Goal: Transaction & Acquisition: Obtain resource

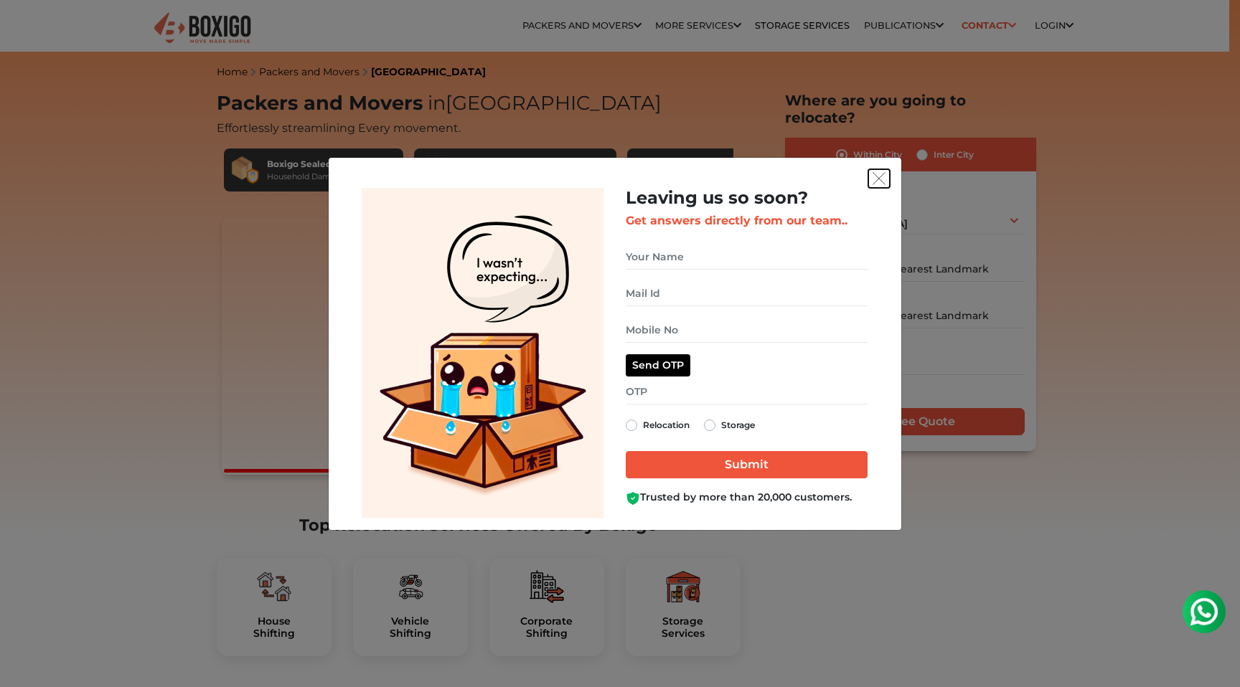
click at [879, 176] on img "get free quote dialog" at bounding box center [879, 178] width 13 height 13
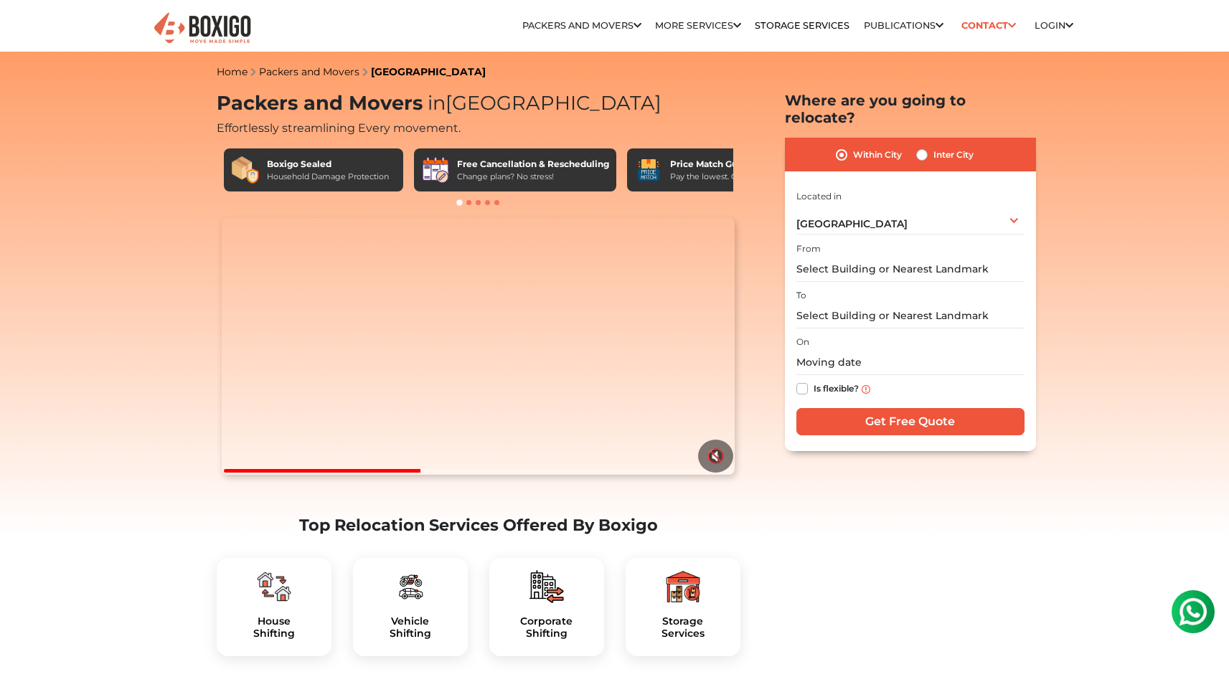
click at [928, 146] on div "Inter City" at bounding box center [944, 154] width 57 height 17
click at [934, 146] on label "Inter City" at bounding box center [954, 154] width 40 height 17
click at [921, 146] on input "Inter City" at bounding box center [921, 153] width 11 height 14
radio input "true"
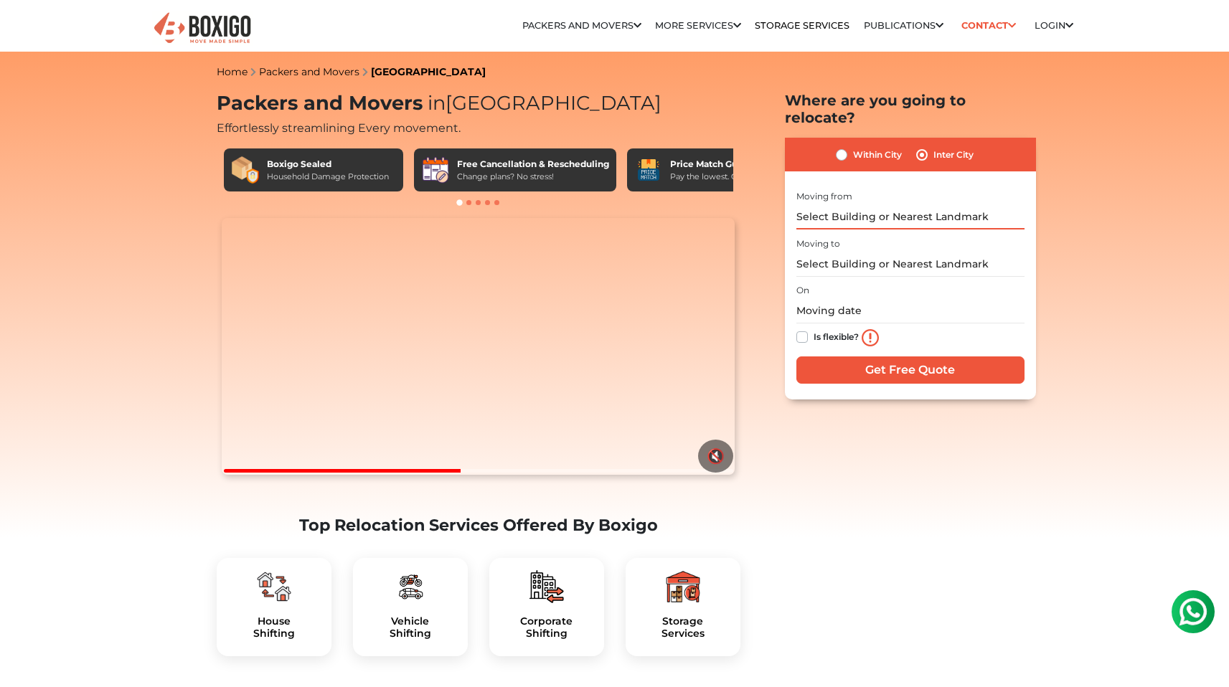
click at [873, 204] on input "text" at bounding box center [910, 216] width 228 height 25
click at [852, 146] on div "Within City Inter City" at bounding box center [910, 155] width 251 height 34
click at [853, 146] on label "Within City" at bounding box center [877, 154] width 49 height 17
click at [843, 146] on input "Within City" at bounding box center [841, 153] width 11 height 14
radio input "true"
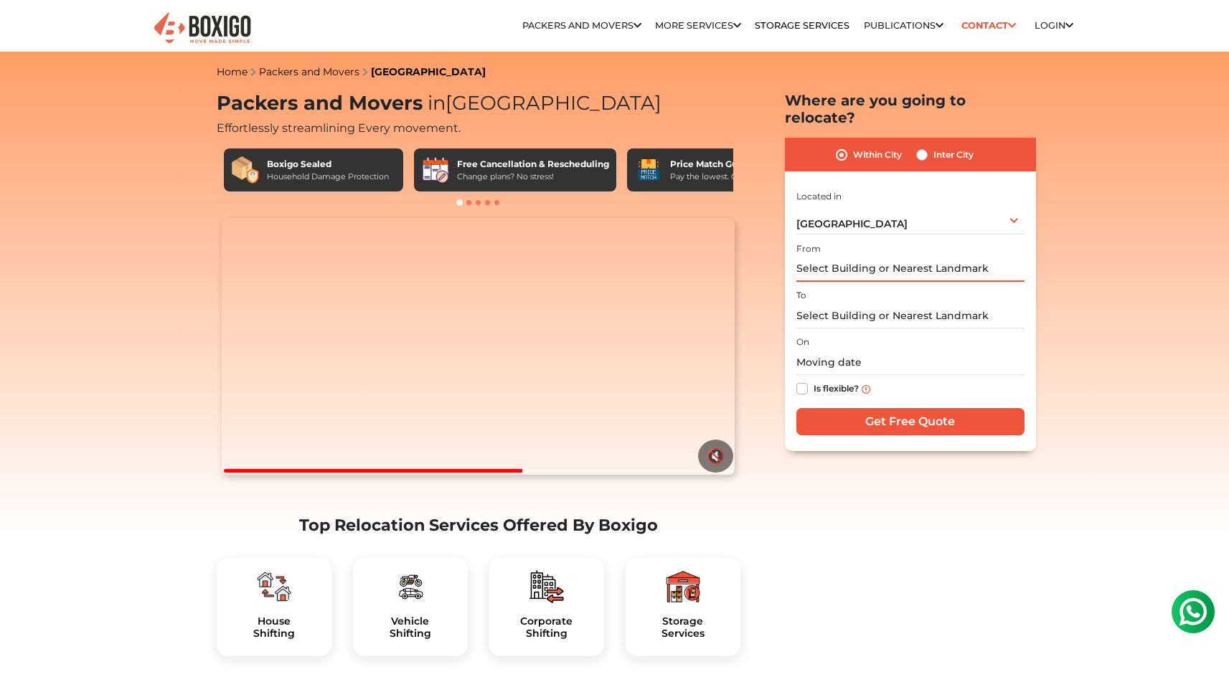
click at [857, 257] on input "text" at bounding box center [910, 269] width 228 height 25
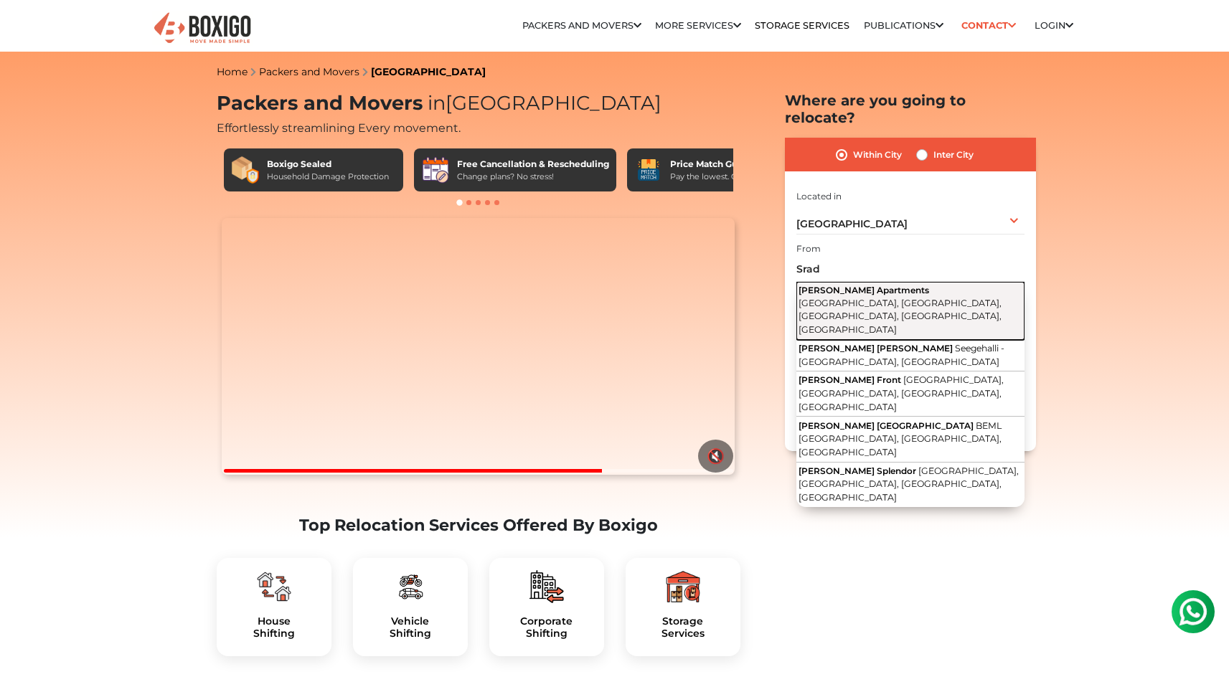
click at [867, 285] on span "[PERSON_NAME] Apartments" at bounding box center [864, 290] width 131 height 11
type input "[PERSON_NAME][GEOGRAPHIC_DATA], [GEOGRAPHIC_DATA], [GEOGRAPHIC_DATA], [GEOGRAPH…"
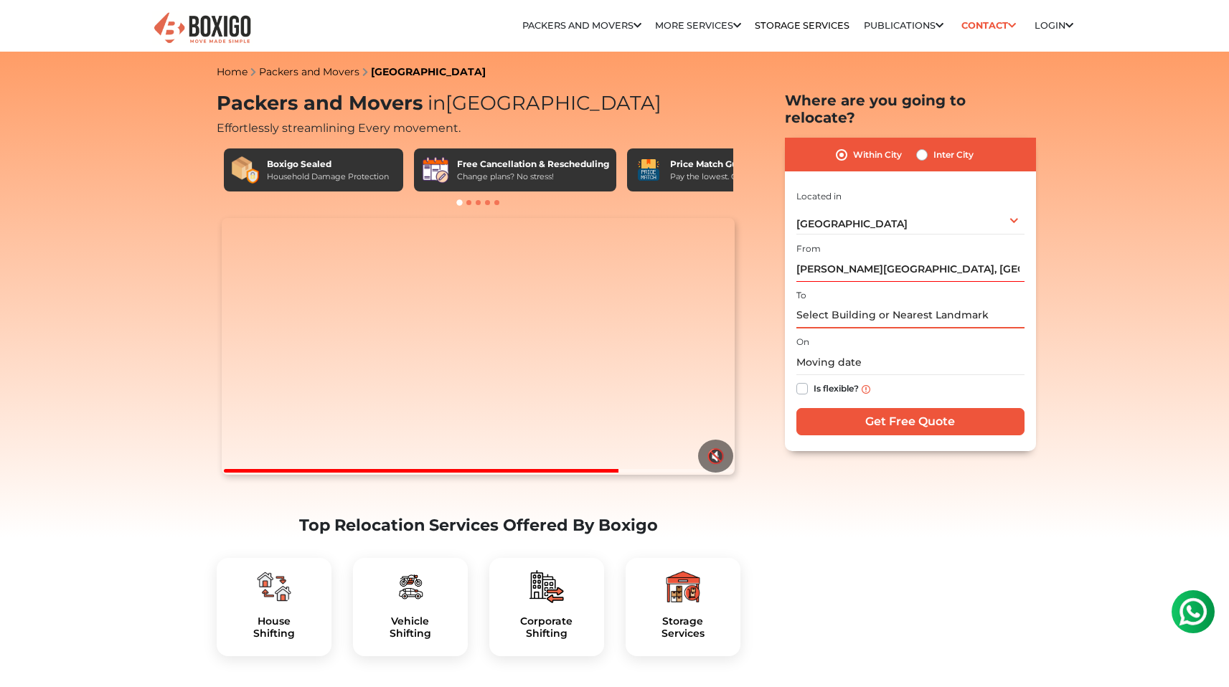
click at [849, 304] on input "text" at bounding box center [910, 316] width 228 height 25
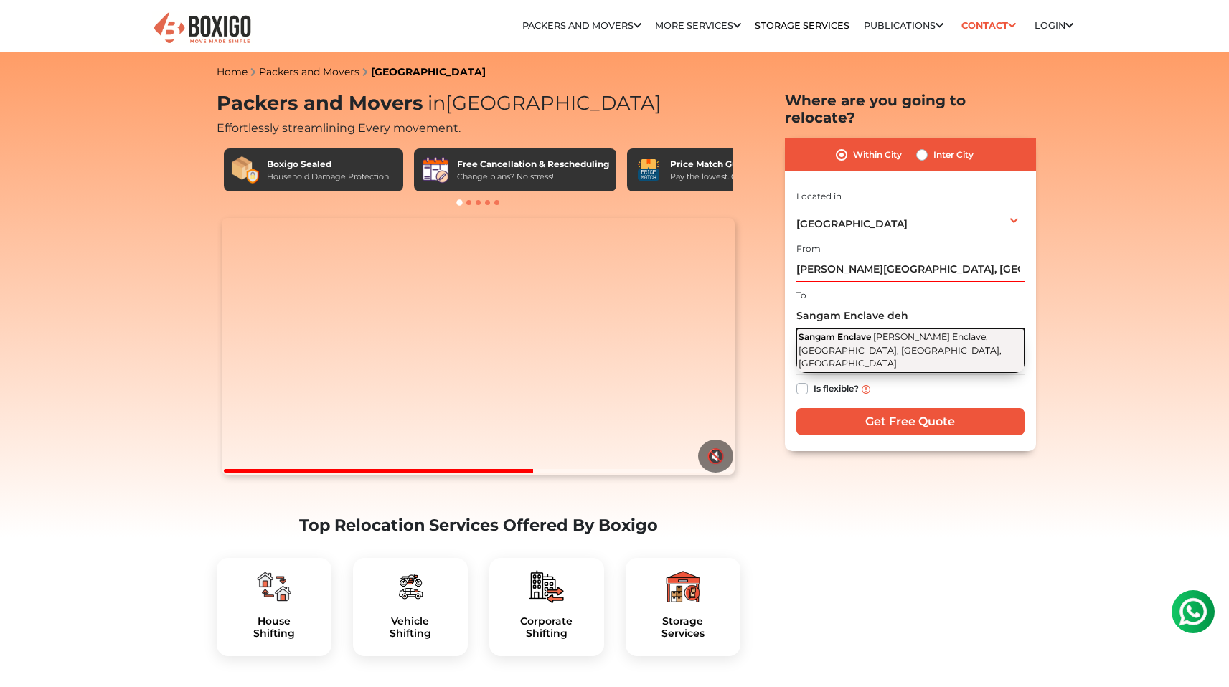
click at [854, 331] on span "Sangam Enclave" at bounding box center [835, 336] width 72 height 11
type input "Sangam Enclave, [PERSON_NAME] Enclave, [GEOGRAPHIC_DATA], [GEOGRAPHIC_DATA], [G…"
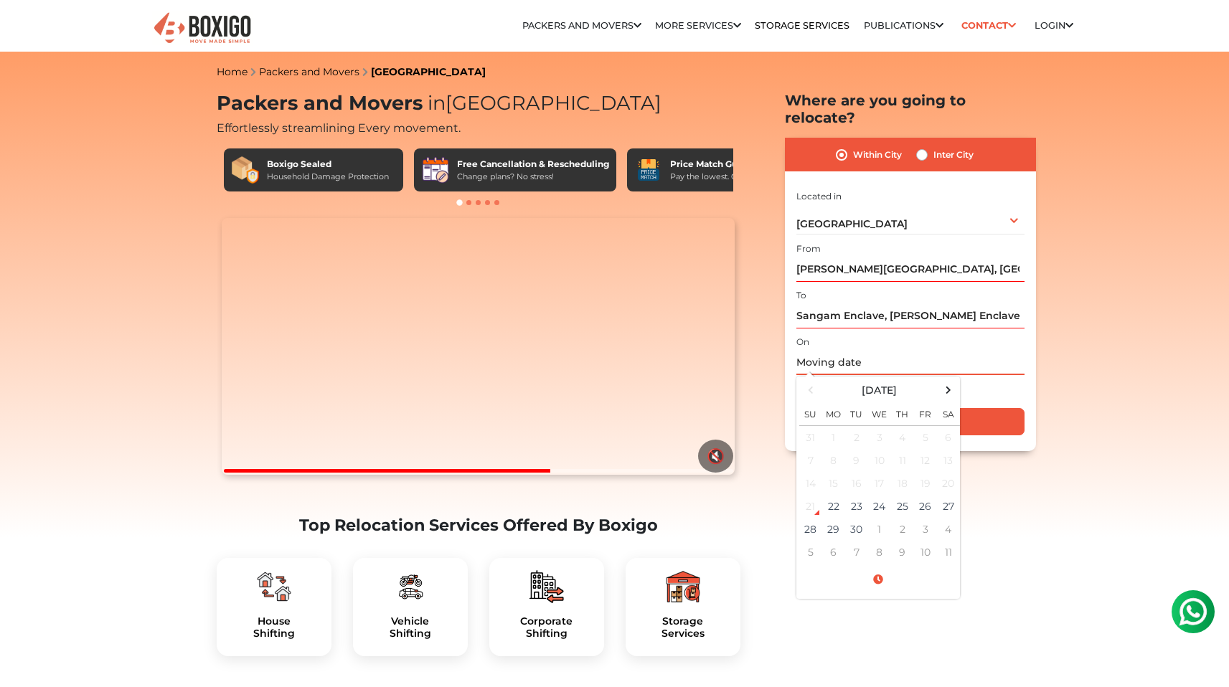
click at [845, 351] on input "text" at bounding box center [910, 362] width 228 height 25
click at [866, 495] on td "23" at bounding box center [856, 506] width 23 height 23
type input "[DATE] 12:00 AM"
click at [997, 408] on input "Get Free Quote" at bounding box center [910, 421] width 228 height 27
click at [886, 350] on input "[DATE] 12:00 AM" at bounding box center [910, 362] width 228 height 25
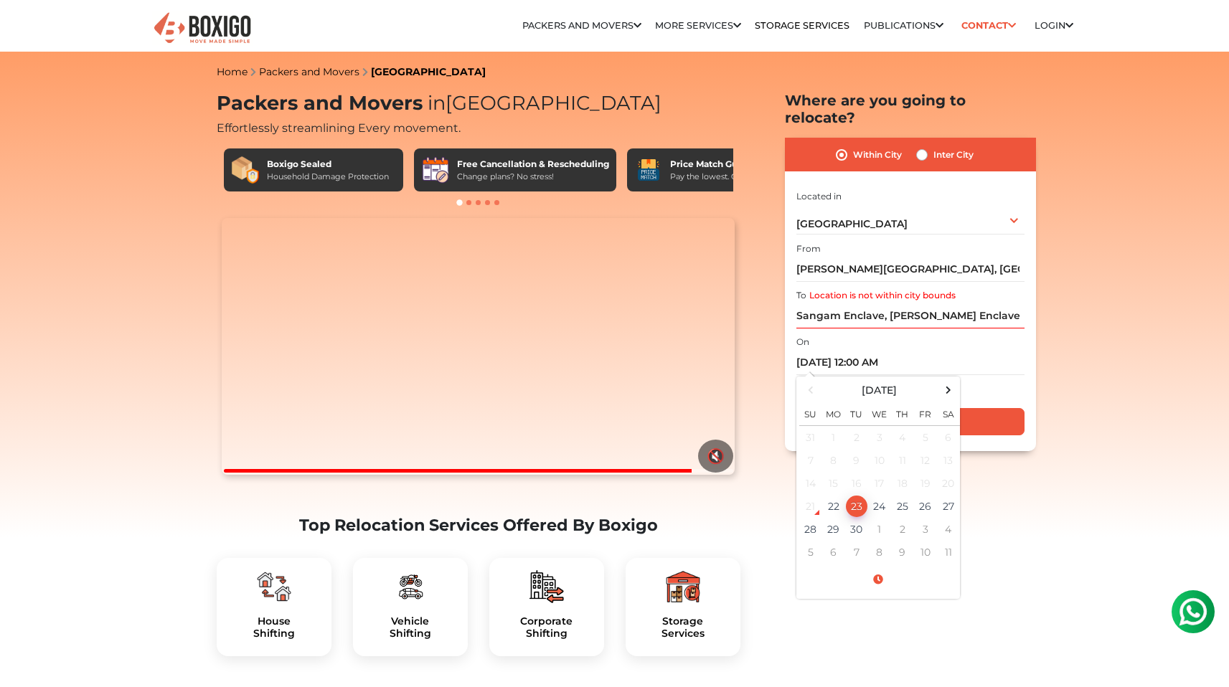
click at [939, 146] on label "Inter City" at bounding box center [954, 154] width 40 height 17
click at [928, 146] on input "Inter City" at bounding box center [921, 153] width 11 height 14
radio input "true"
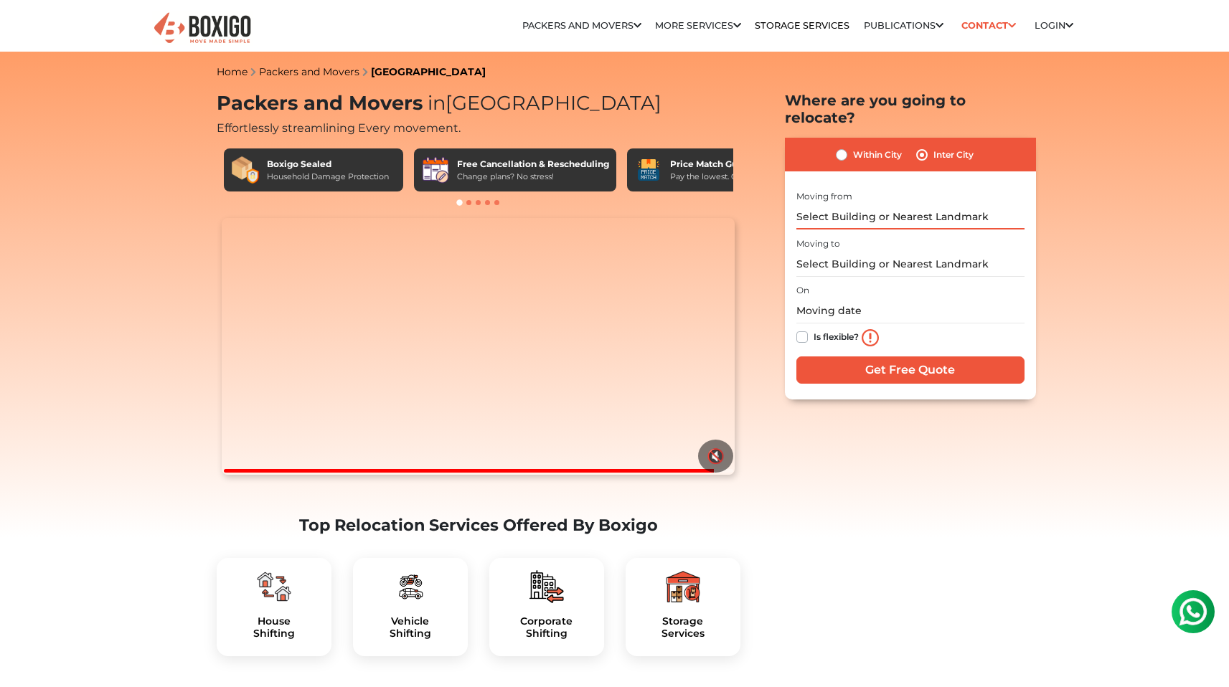
click at [890, 204] on input "text" at bounding box center [910, 216] width 228 height 25
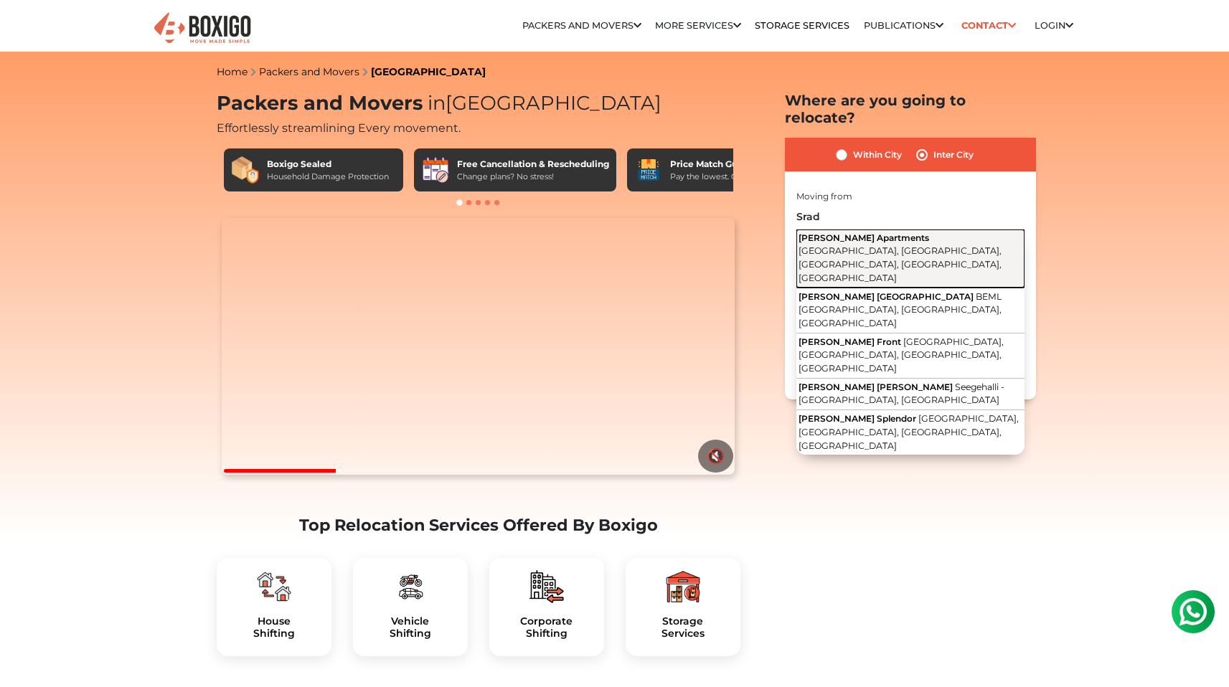
click at [898, 245] on span "[GEOGRAPHIC_DATA], [GEOGRAPHIC_DATA], [GEOGRAPHIC_DATA], [GEOGRAPHIC_DATA], [GE…" at bounding box center [900, 263] width 203 height 37
type input "[PERSON_NAME][GEOGRAPHIC_DATA], [GEOGRAPHIC_DATA], [GEOGRAPHIC_DATA], [GEOGRAPH…"
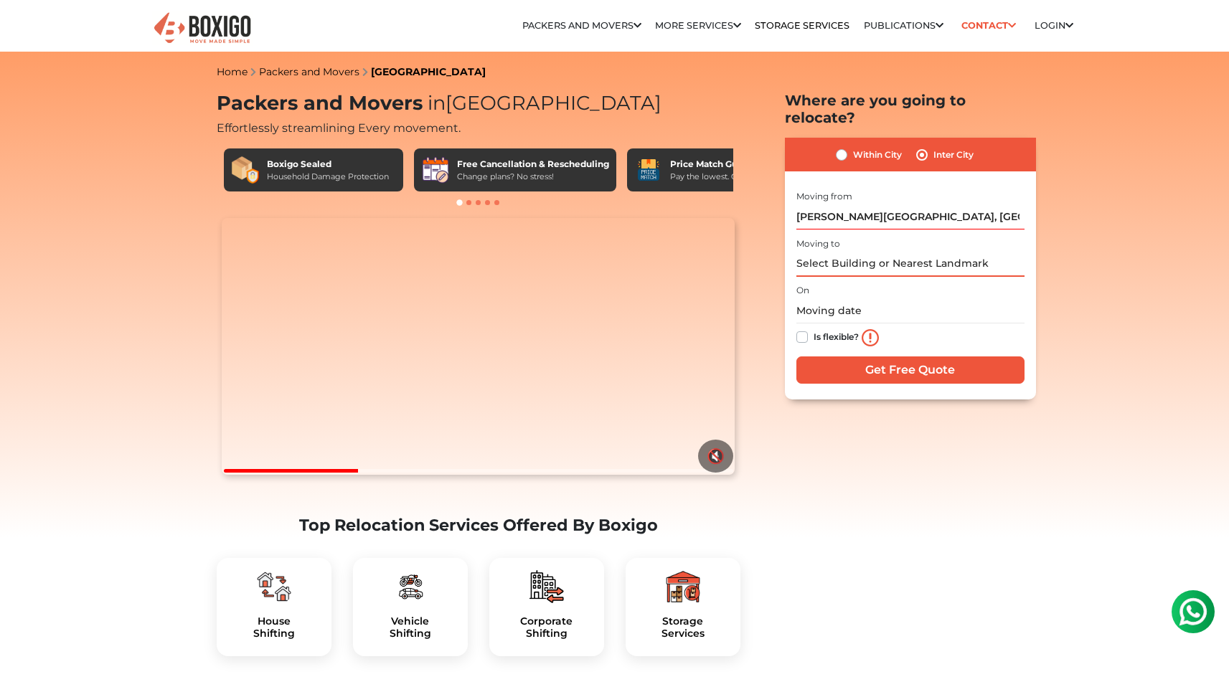
click at [850, 253] on input "text" at bounding box center [910, 264] width 228 height 25
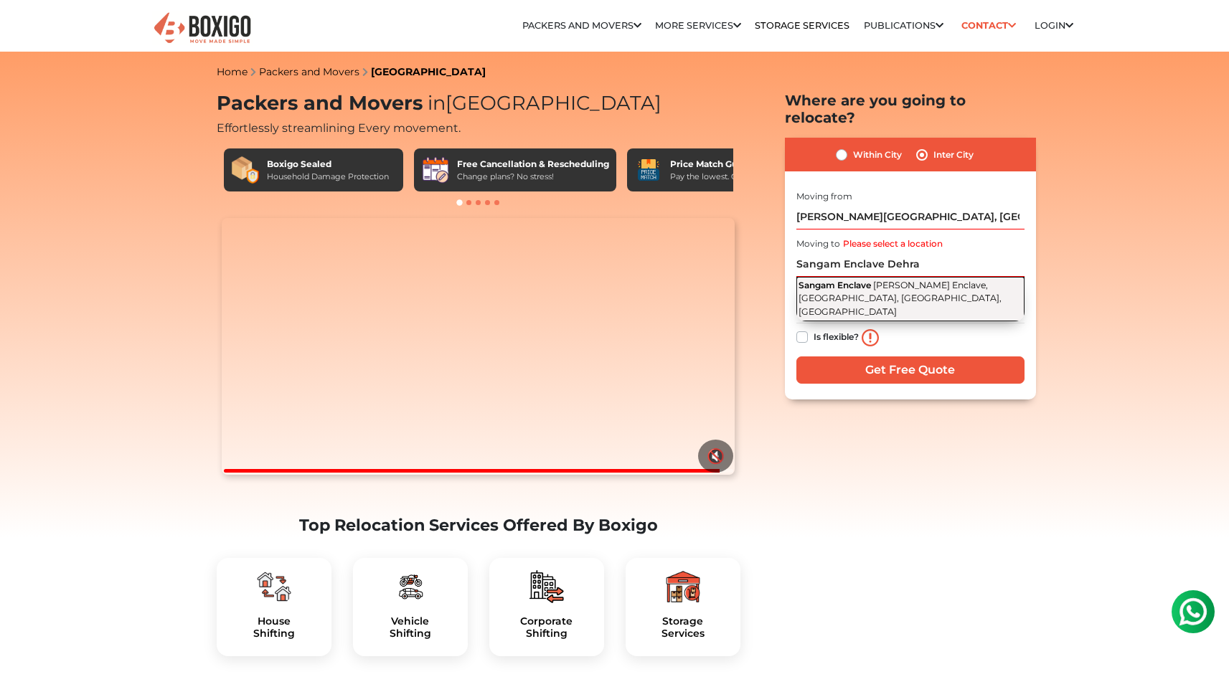
click at [841, 280] on span "[PERSON_NAME] Enclave, [GEOGRAPHIC_DATA], [GEOGRAPHIC_DATA], [GEOGRAPHIC_DATA]" at bounding box center [900, 298] width 203 height 37
type input "Sangam Enclave, [PERSON_NAME] Enclave, [GEOGRAPHIC_DATA], [GEOGRAPHIC_DATA], [G…"
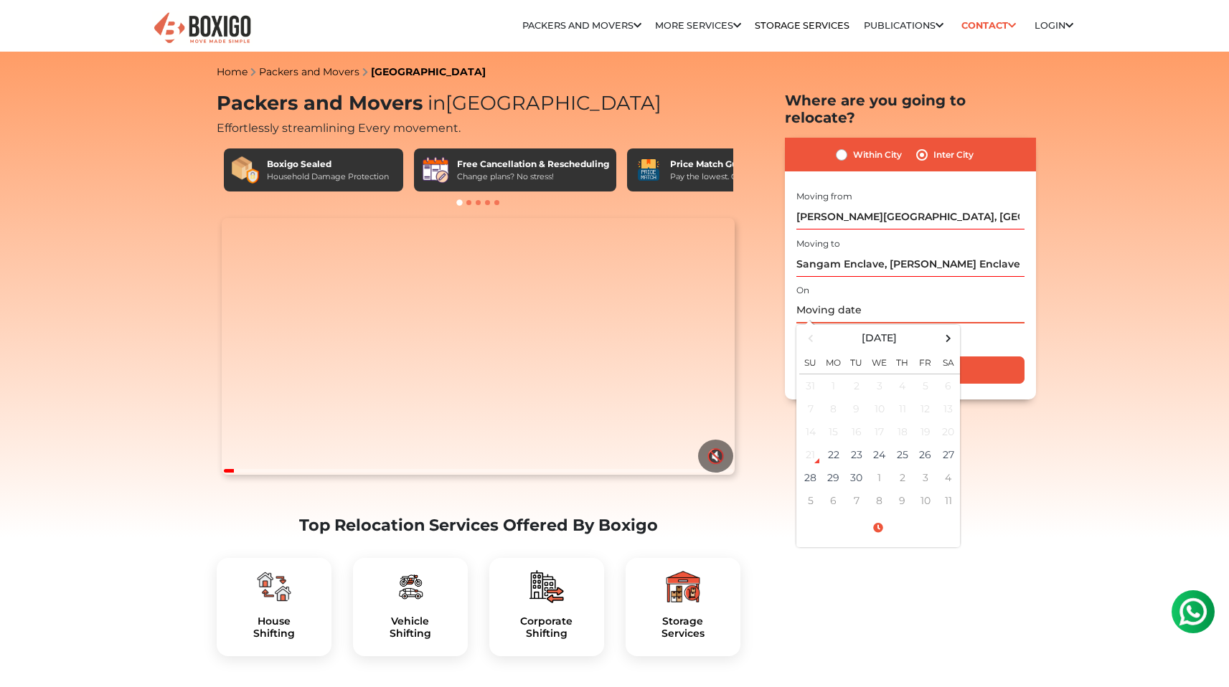
click at [824, 298] on input "text" at bounding box center [910, 310] width 228 height 25
click at [855, 443] on td "23" at bounding box center [856, 454] width 23 height 23
click at [883, 516] on span at bounding box center [878, 528] width 158 height 25
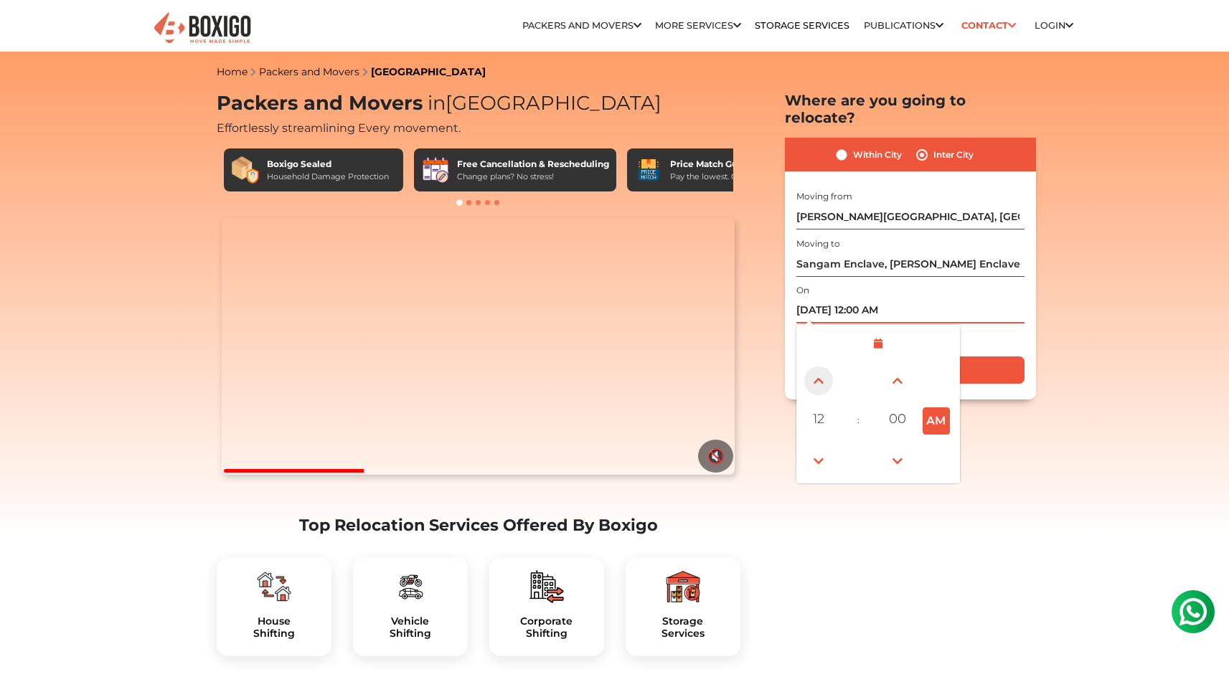
click at [820, 367] on span at bounding box center [818, 381] width 29 height 29
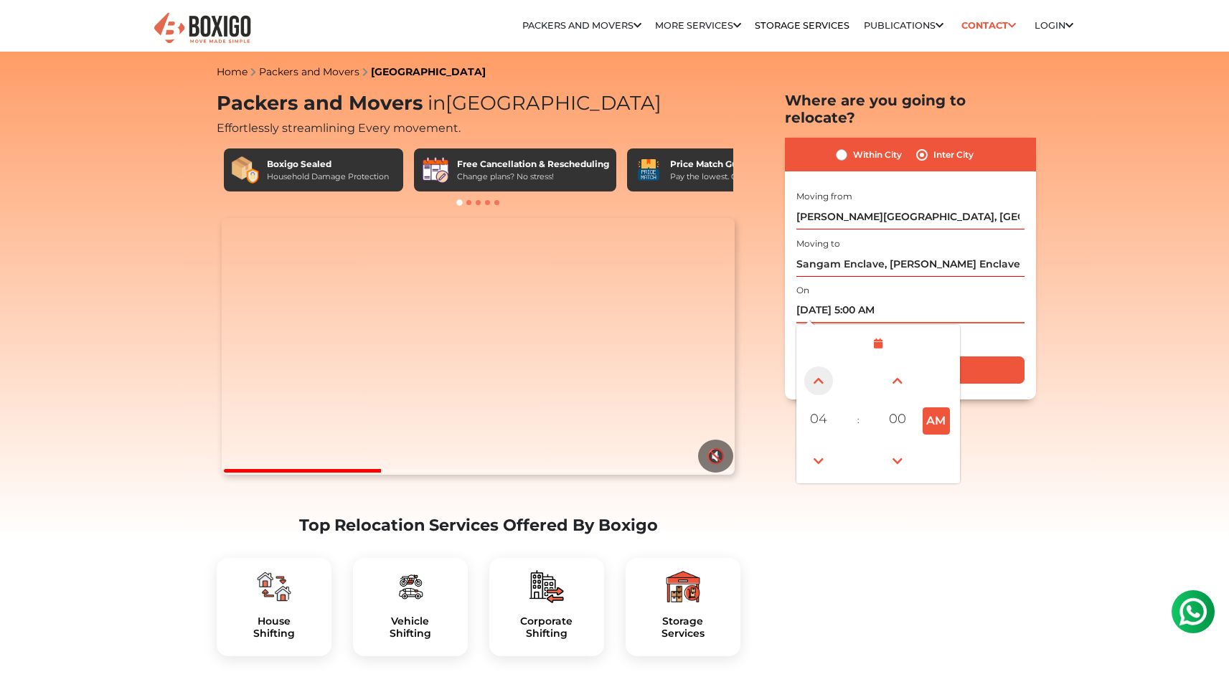
click at [820, 367] on span at bounding box center [818, 381] width 29 height 29
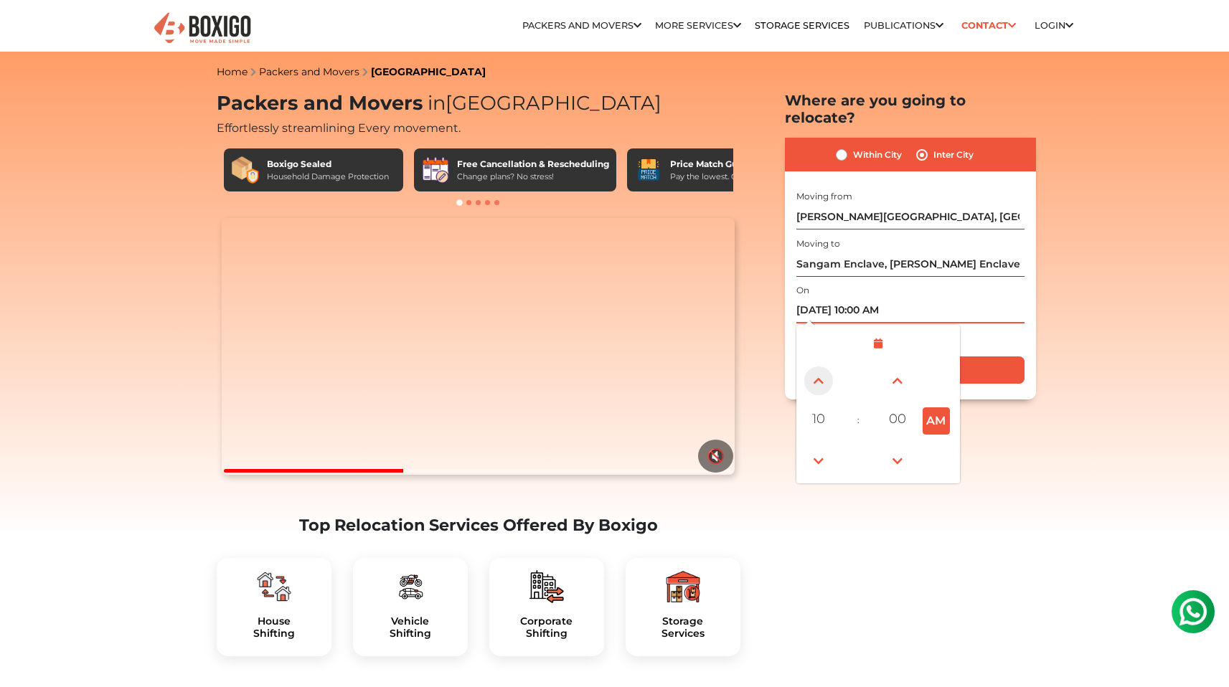
click at [820, 367] on span at bounding box center [818, 381] width 29 height 29
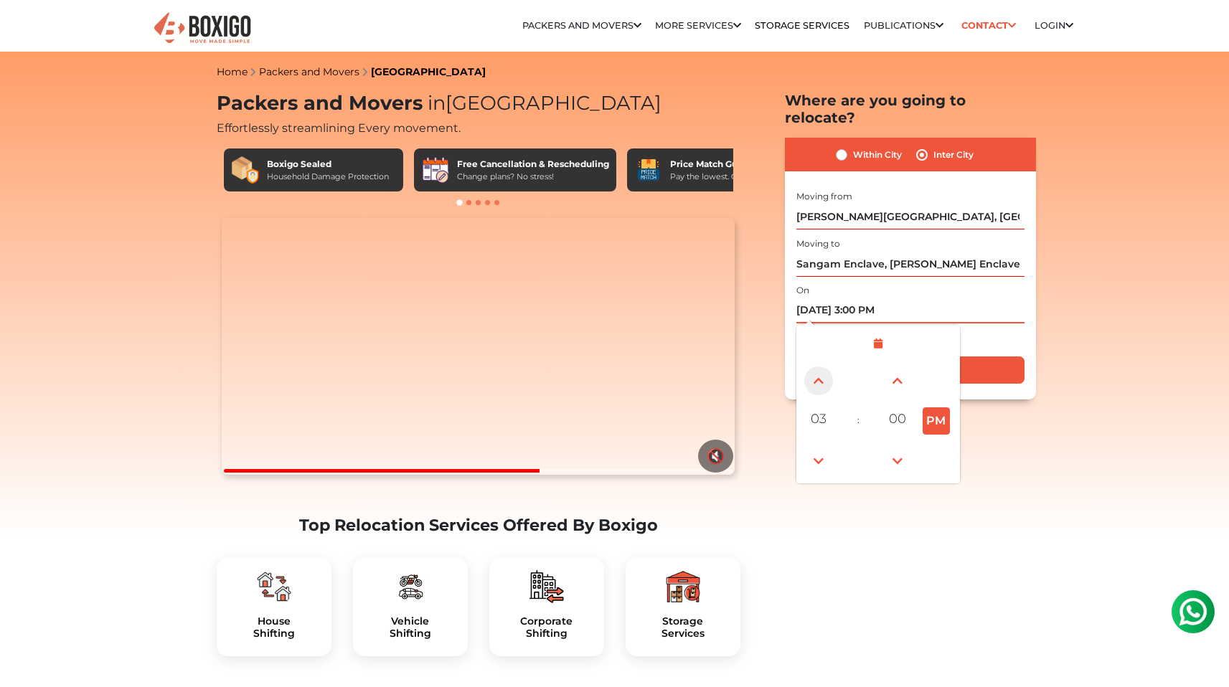
click at [820, 367] on span at bounding box center [818, 381] width 29 height 29
click at [818, 453] on span at bounding box center [818, 461] width 29 height 29
click at [934, 408] on button "PM" at bounding box center [936, 421] width 27 height 27
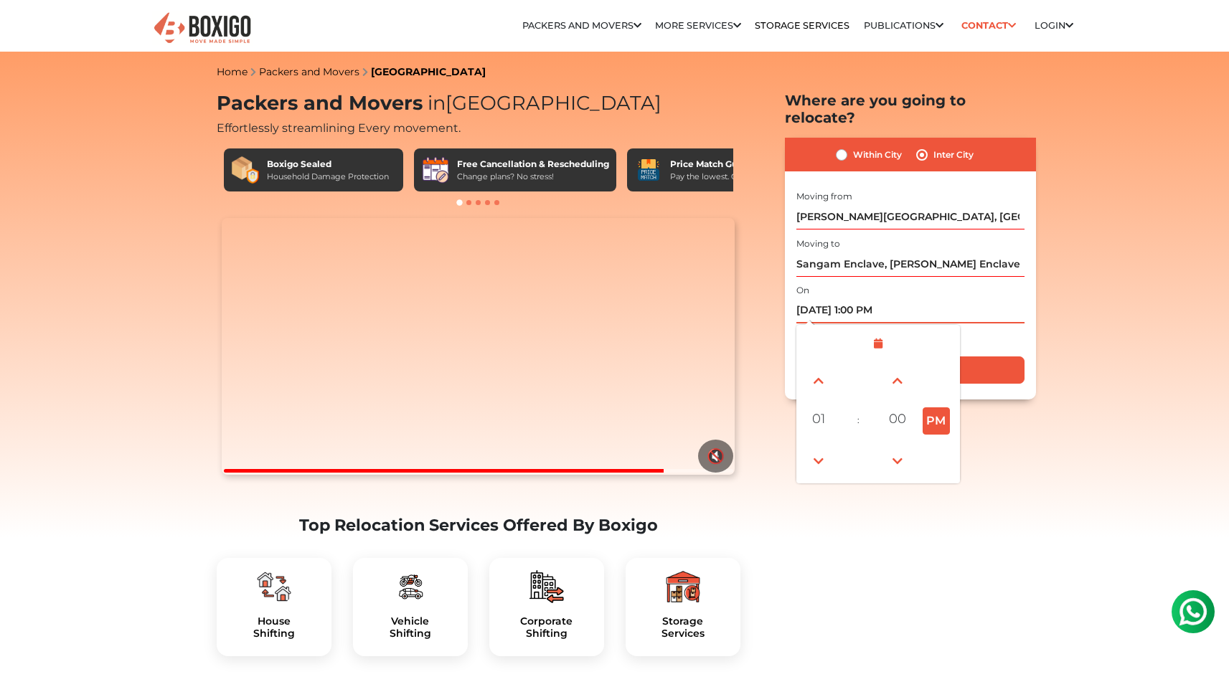
type input "[DATE] 1:00 AM"
click at [979, 357] on input "Get Free Quote" at bounding box center [910, 370] width 228 height 27
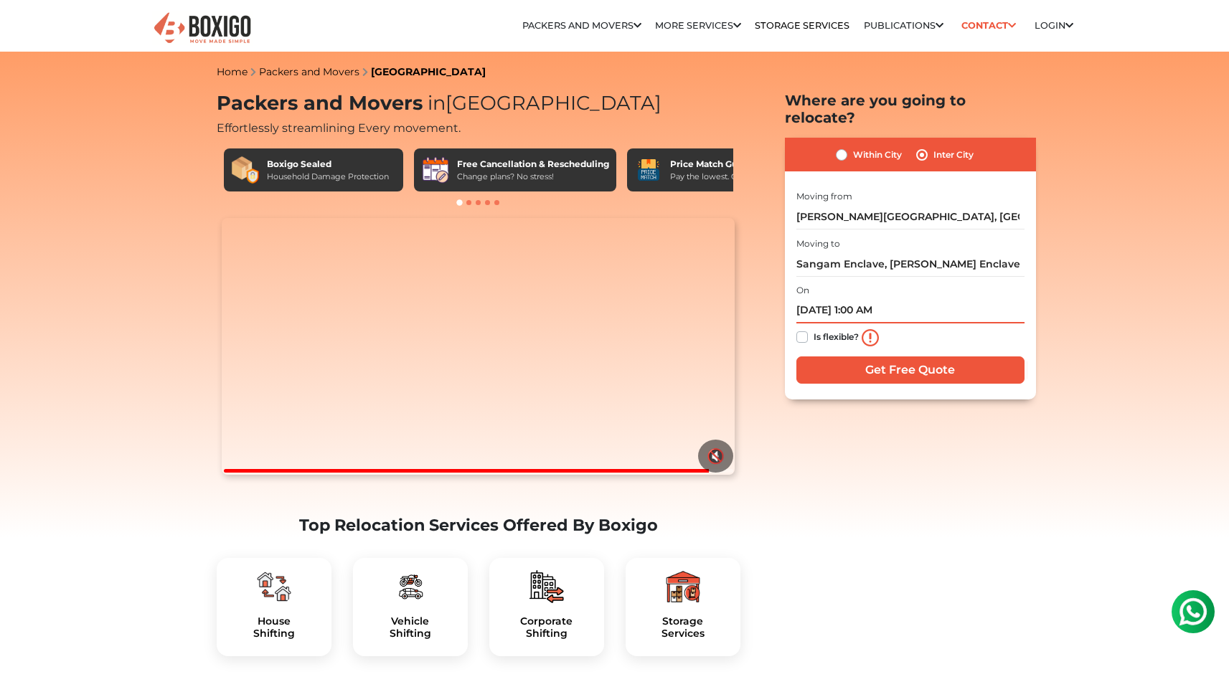
click at [883, 298] on input "[DATE] 1:00 AM" at bounding box center [910, 310] width 228 height 25
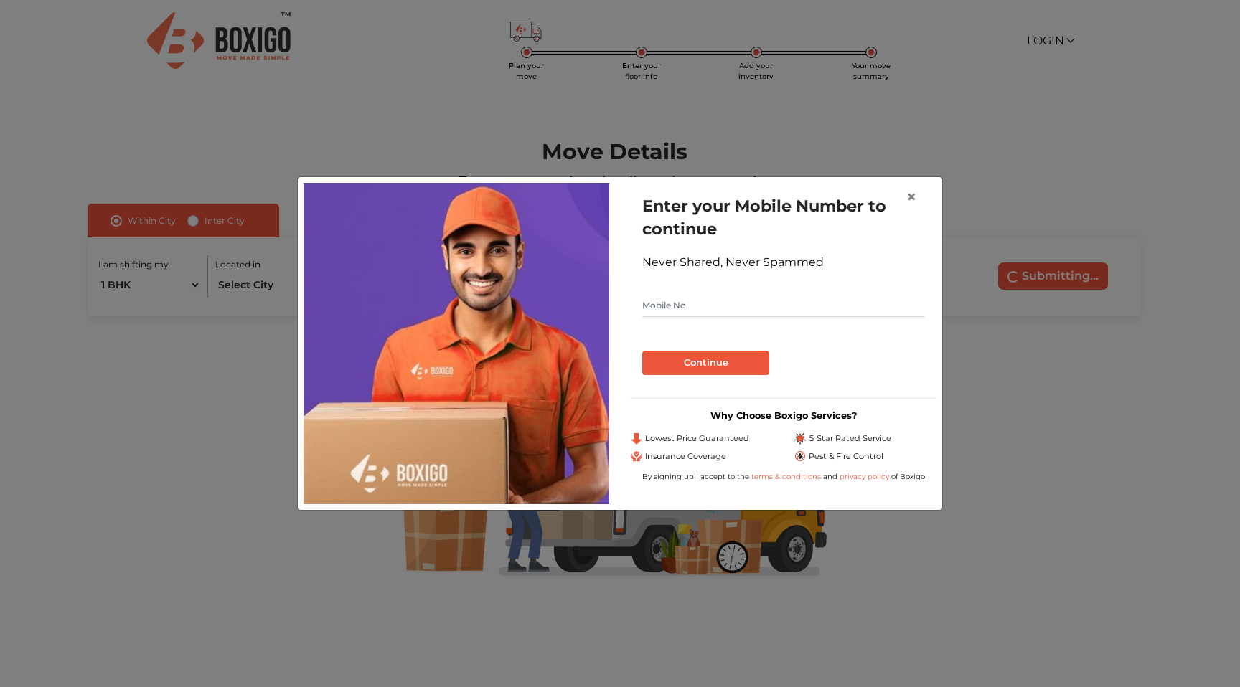
click at [770, 299] on input "text" at bounding box center [783, 305] width 283 height 23
type input "9915503768"
click at [745, 367] on button "Continue" at bounding box center [705, 363] width 127 height 24
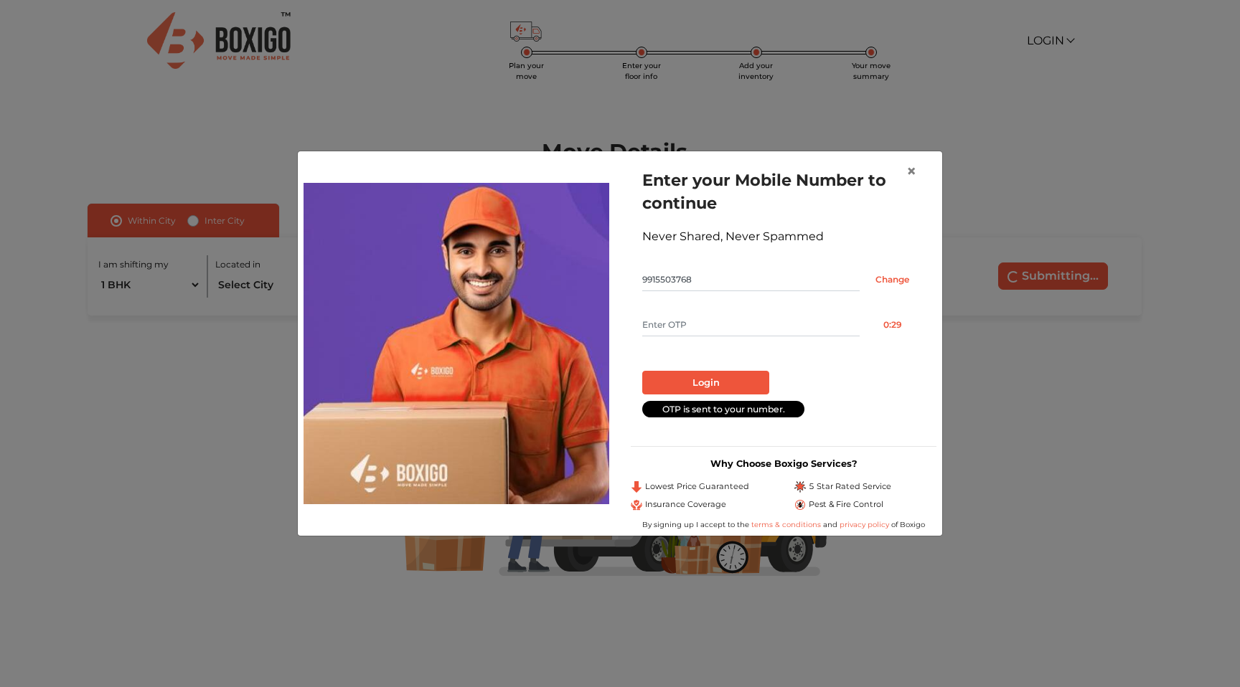
click at [692, 331] on input "text" at bounding box center [750, 325] width 217 height 23
type input "4739"
click at [702, 387] on button "Login" at bounding box center [705, 383] width 127 height 24
radio input "false"
radio input "true"
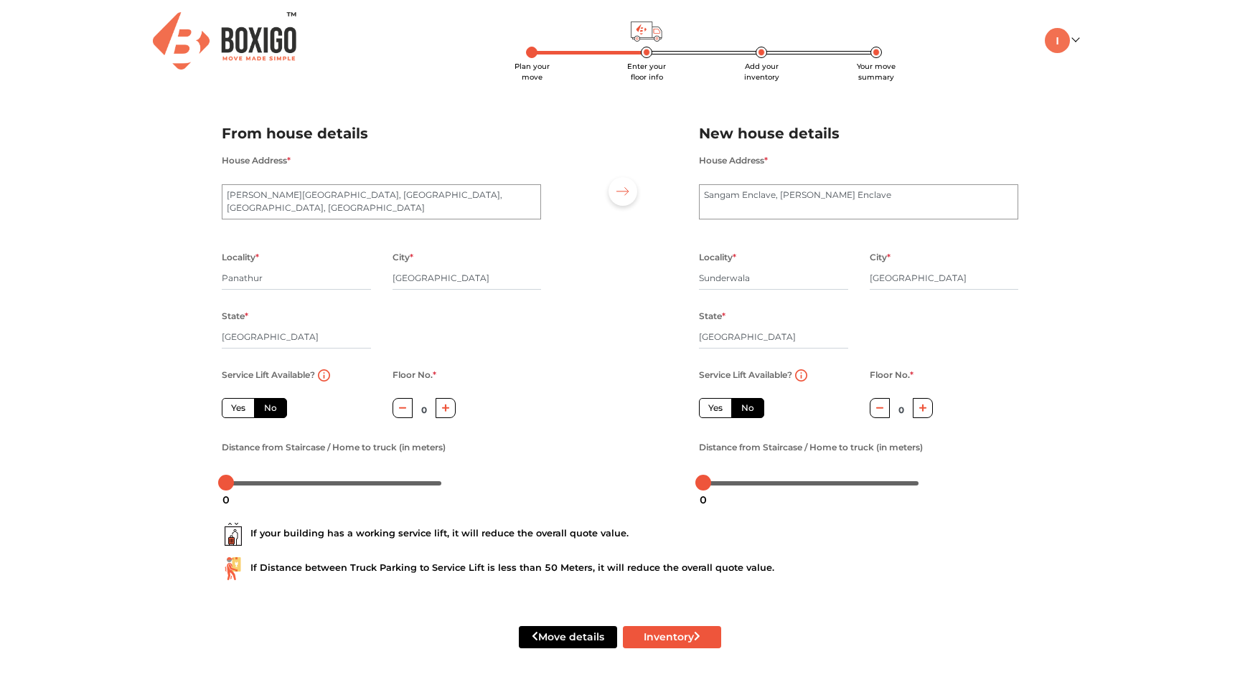
click at [238, 410] on label "Yes" at bounding box center [238, 408] width 33 height 20
click at [238, 410] on input "Yes" at bounding box center [235, 406] width 9 height 9
radio input "true"
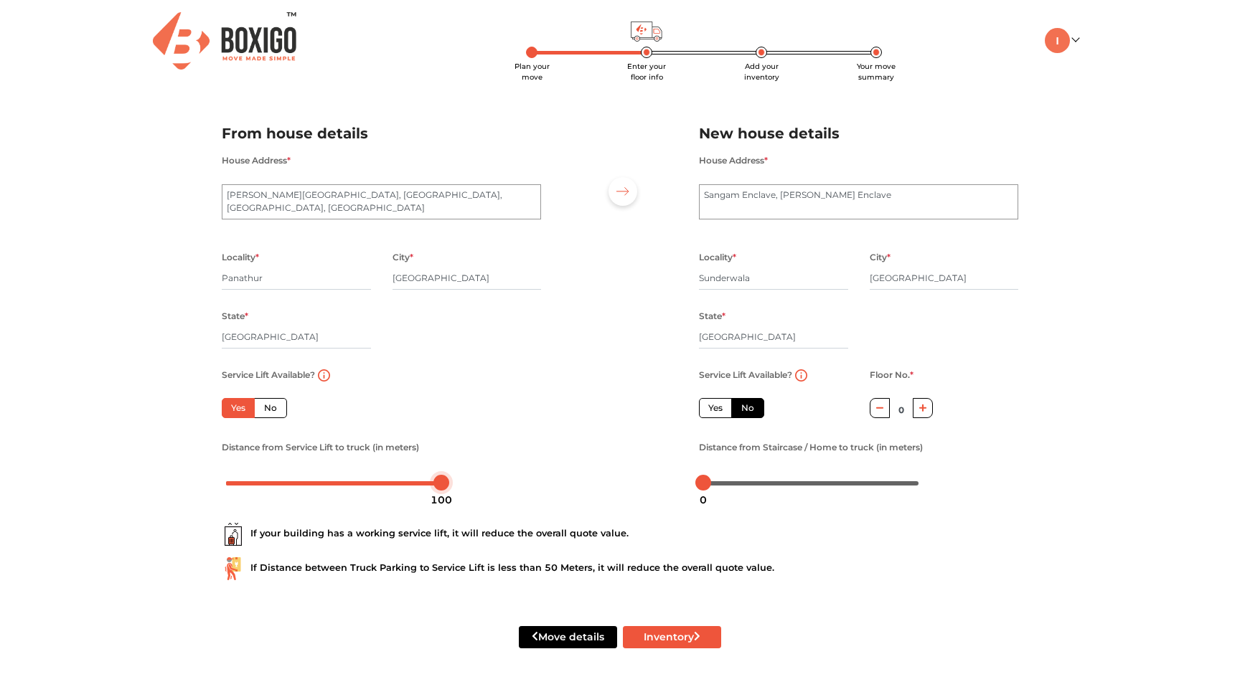
drag, startPoint x: 228, startPoint y: 487, endPoint x: 456, endPoint y: 508, distance: 229.1
click at [456, 508] on body "Plan your move Enter your floor info Add your inventory Your move summary My Mo…" at bounding box center [620, 343] width 1240 height 687
click at [565, 497] on div at bounding box center [620, 302] width 136 height 395
click at [682, 638] on button "Inventory" at bounding box center [672, 637] width 98 height 22
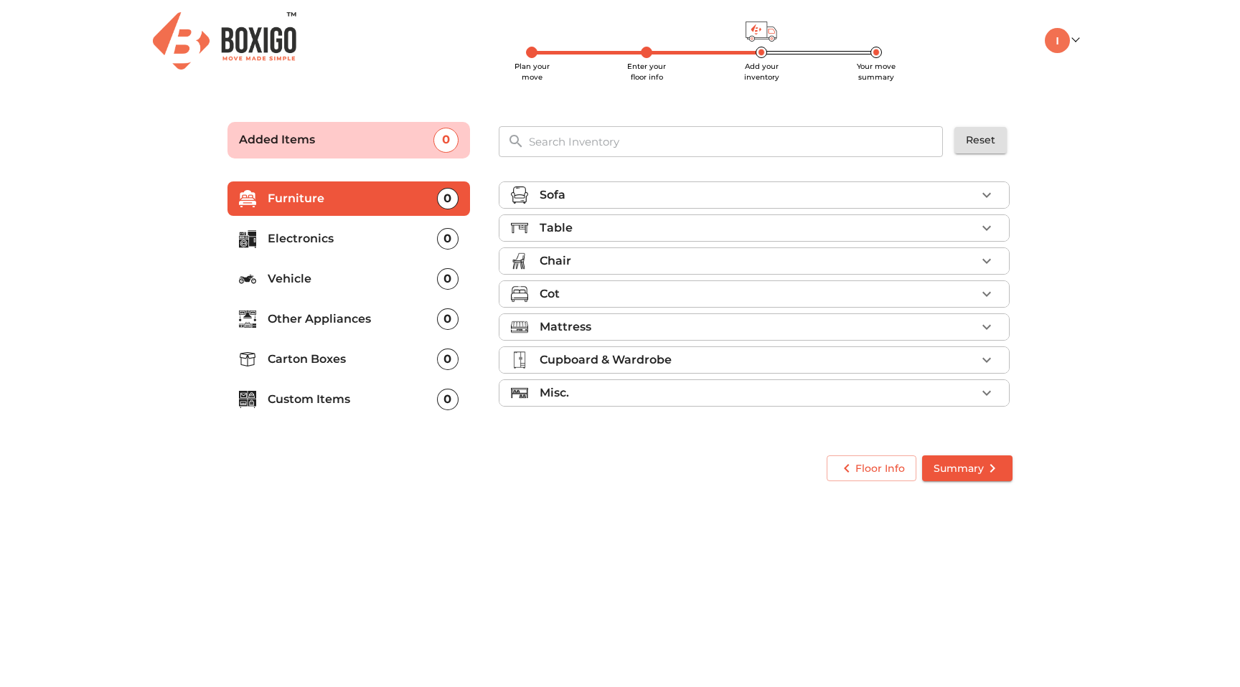
click at [674, 199] on div "Sofa" at bounding box center [758, 195] width 436 height 17
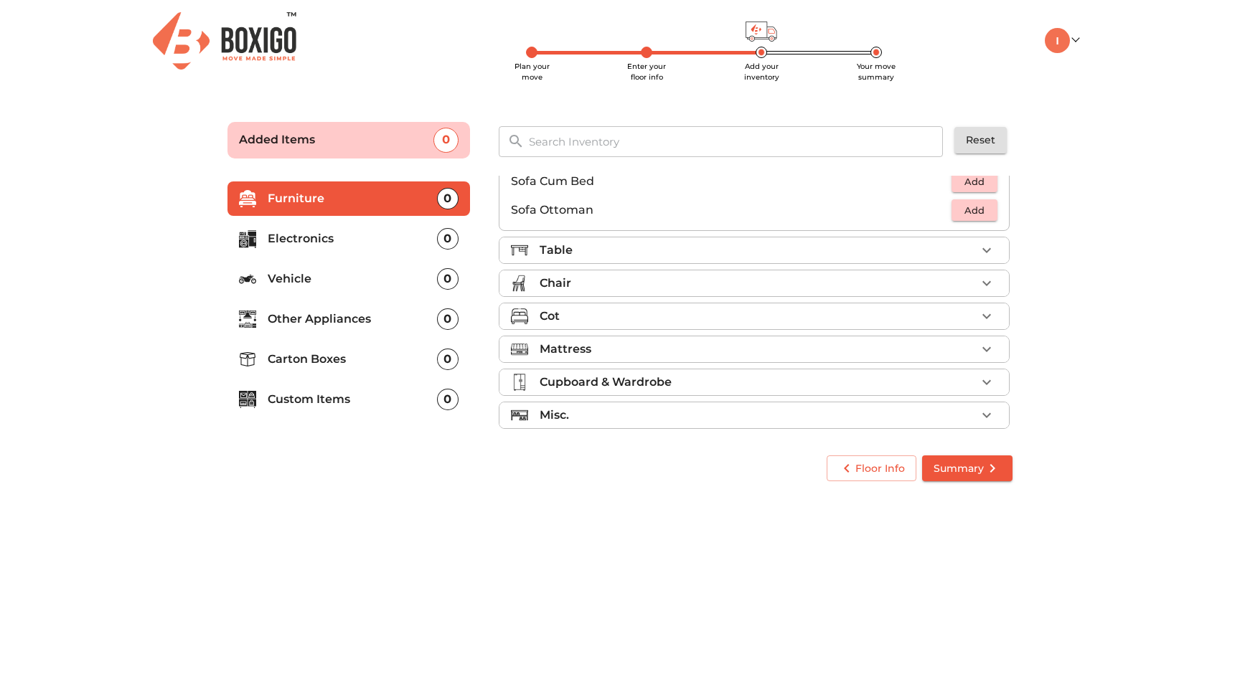
scroll to position [427, 0]
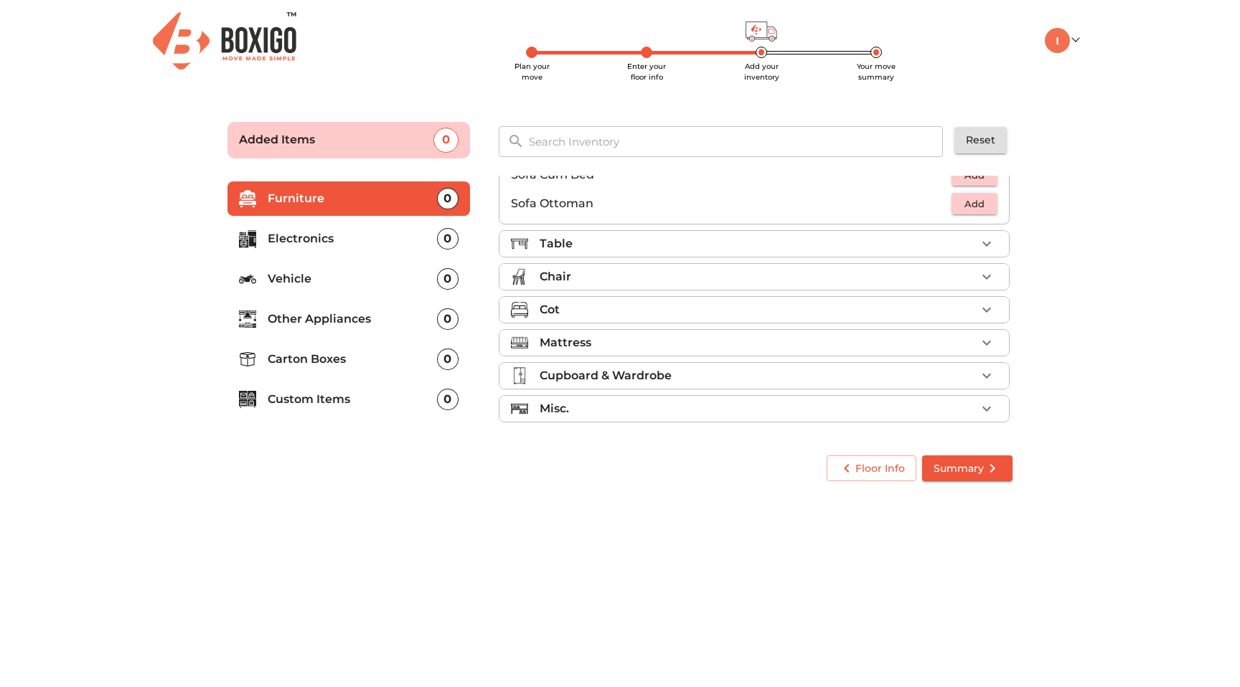
click at [686, 400] on li "Misc." at bounding box center [753, 409] width 509 height 26
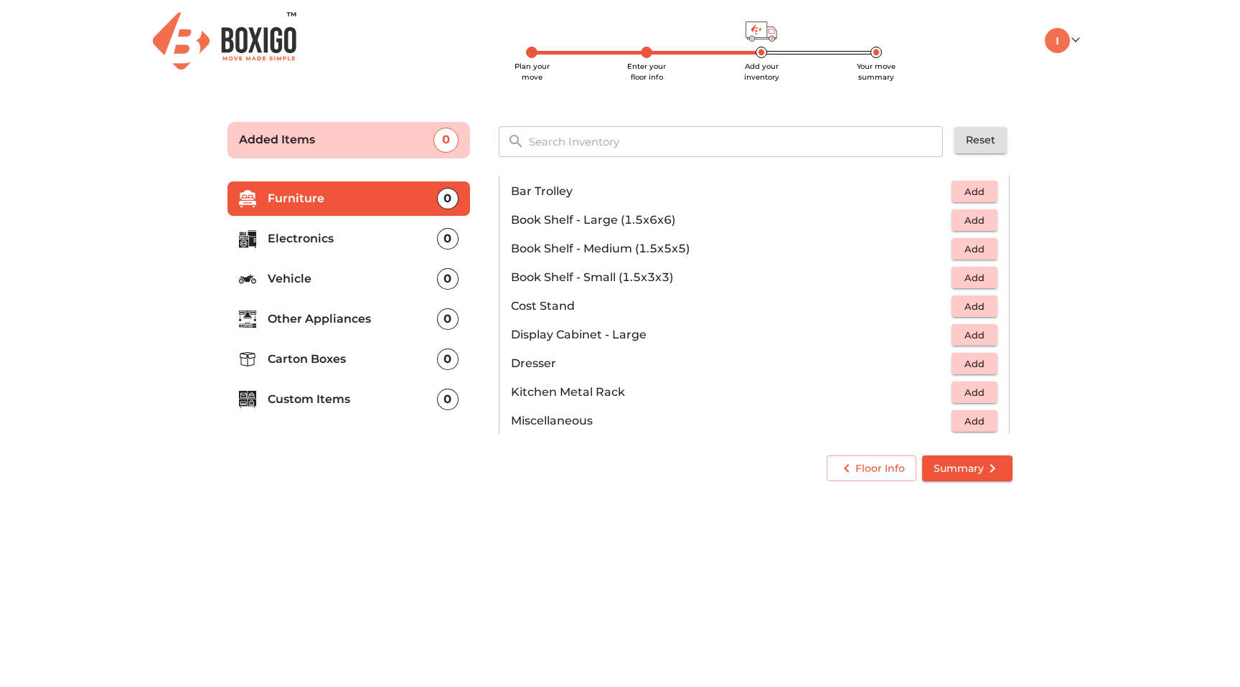
scroll to position [300, 0]
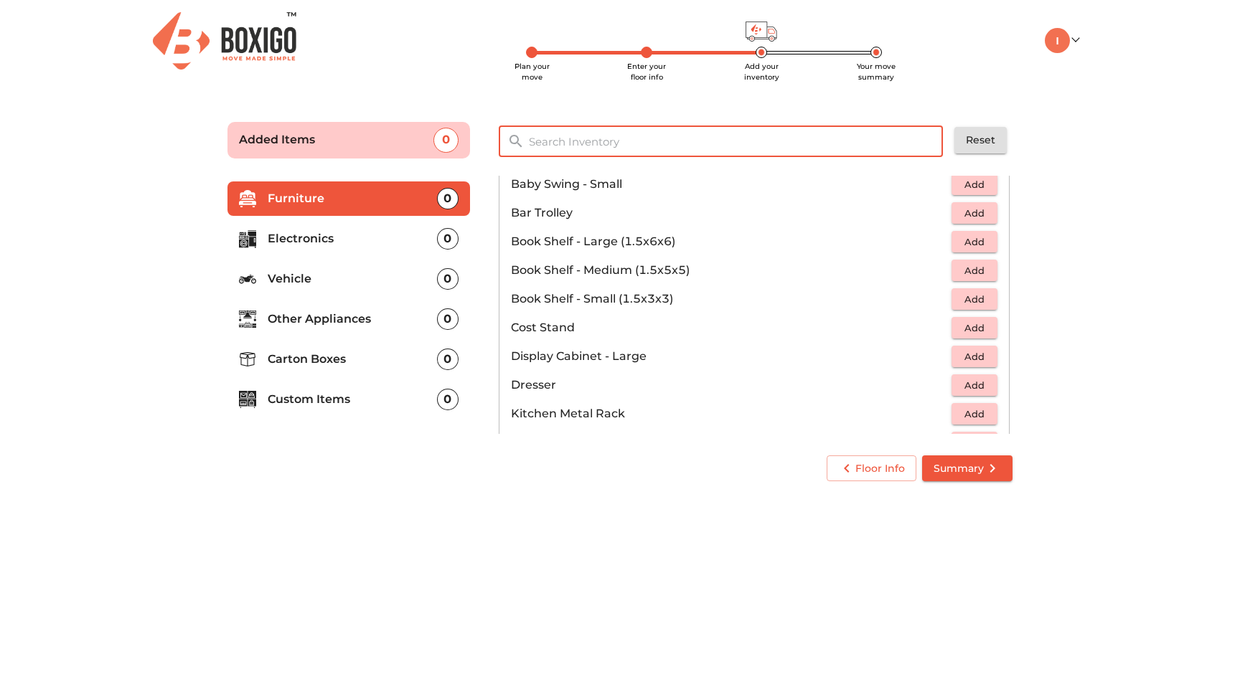
click at [588, 150] on input "text" at bounding box center [736, 141] width 433 height 31
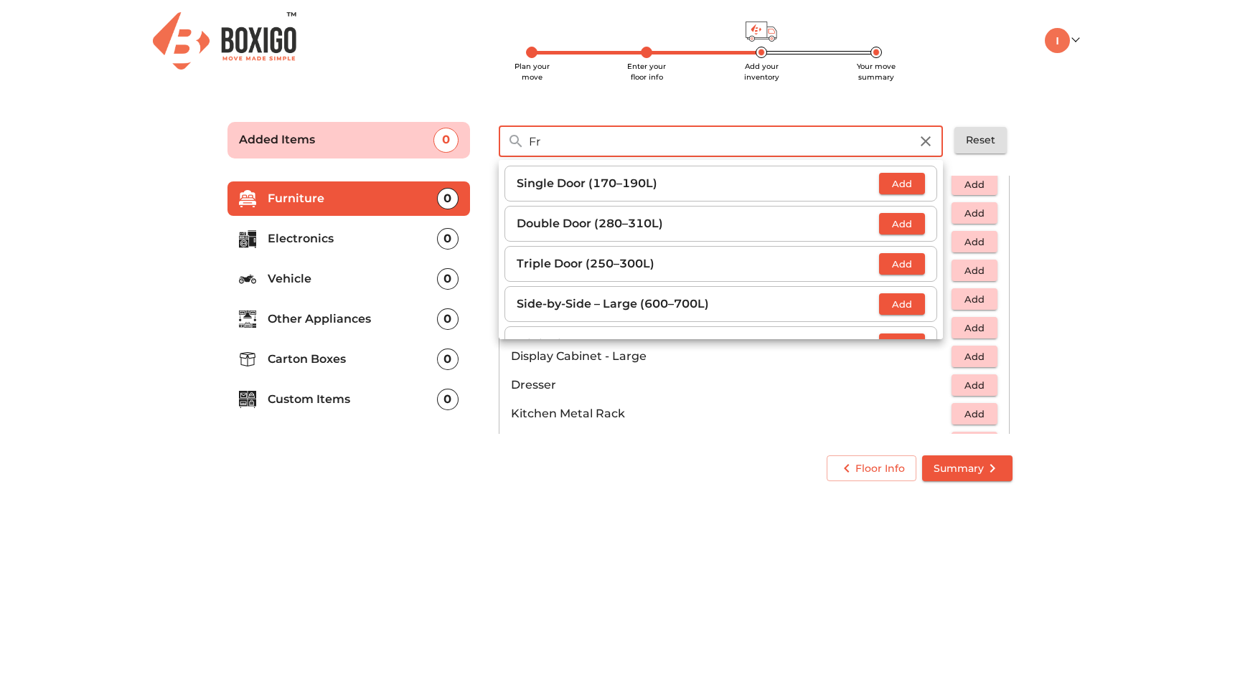
type input "Fr"
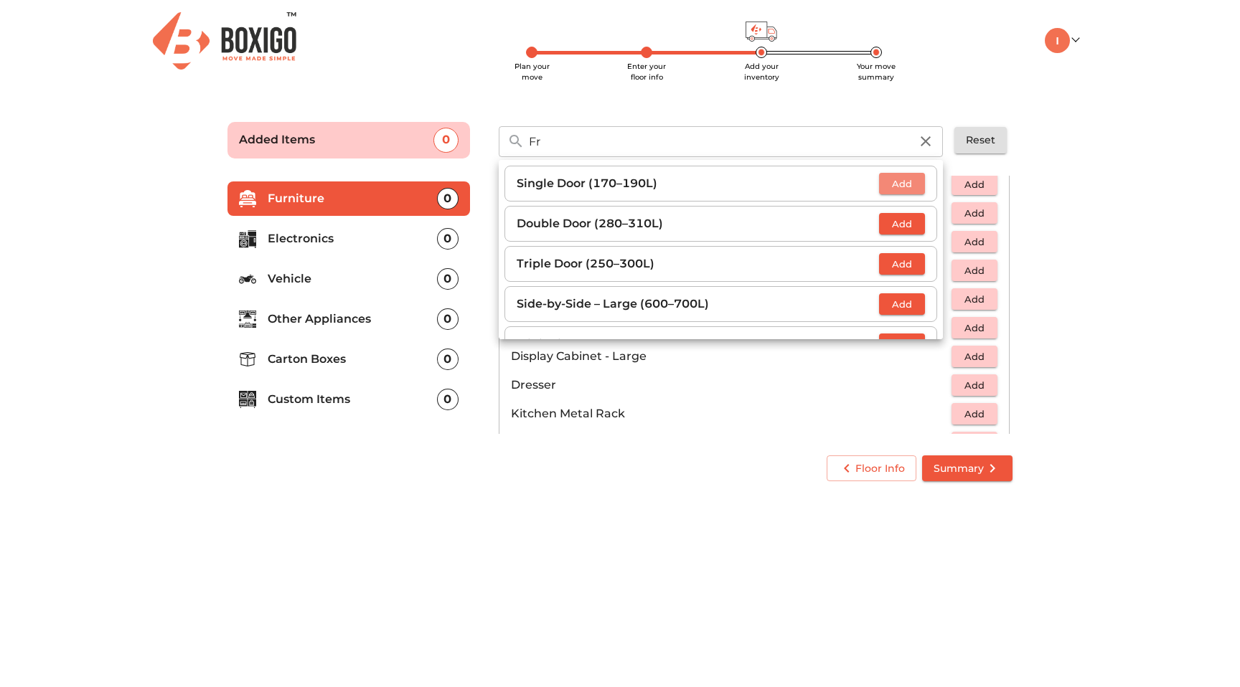
click at [879, 173] on button "Add" at bounding box center [902, 184] width 46 height 22
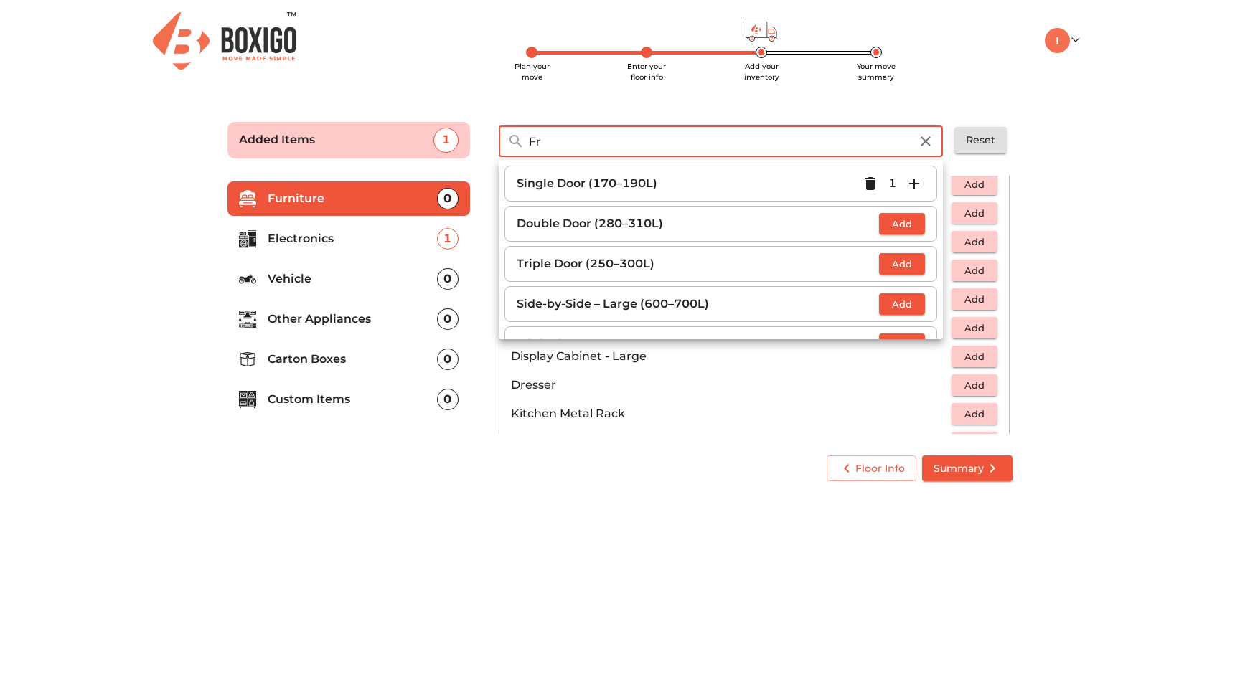
click at [539, 138] on input "Fr" at bounding box center [719, 141] width 398 height 31
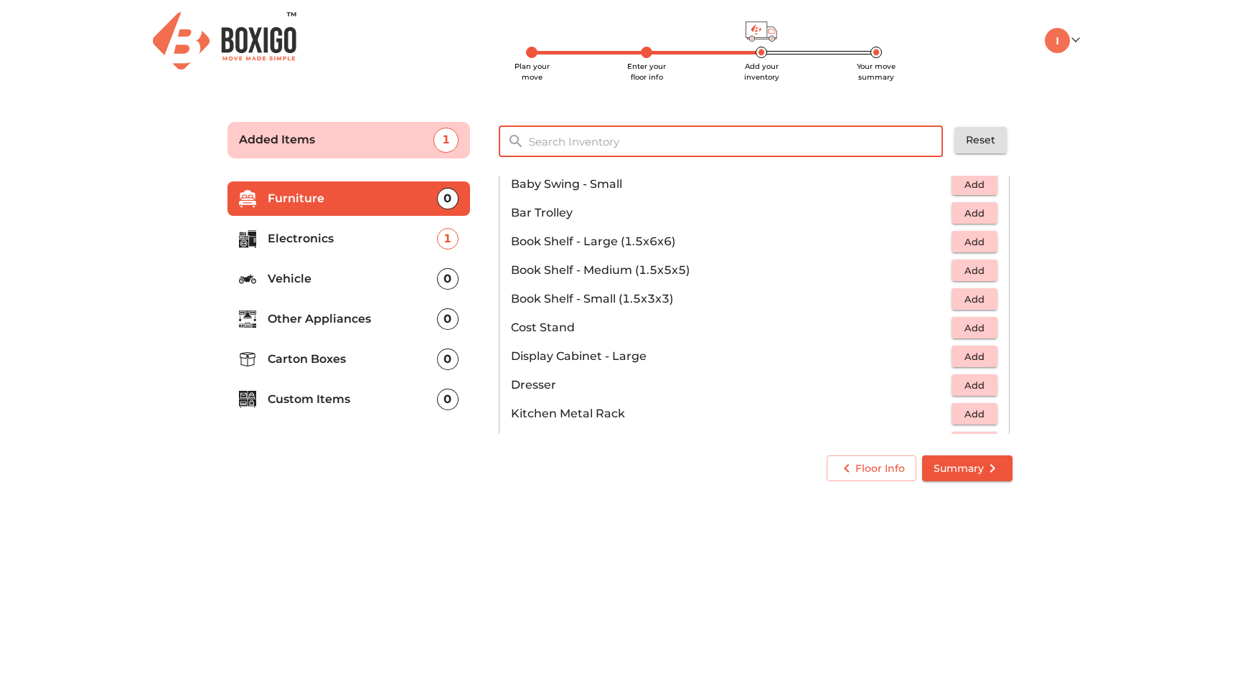
type input "E"
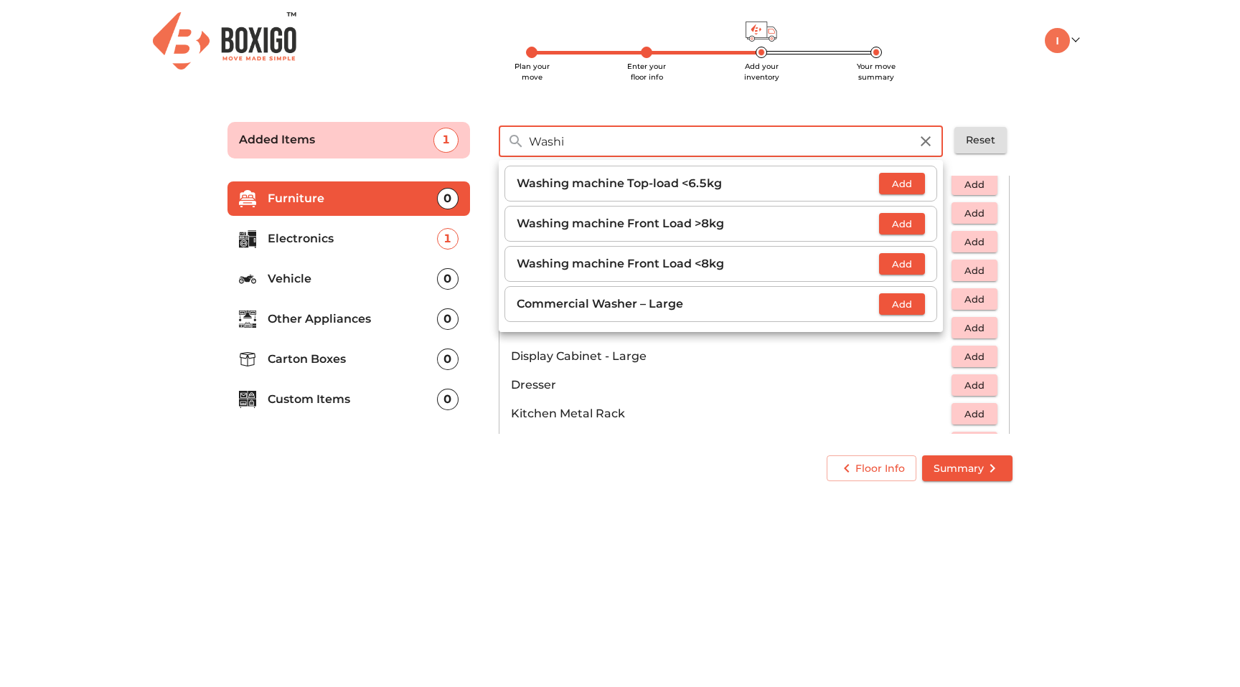
type input "Washi"
click at [913, 182] on span "Add" at bounding box center [902, 184] width 32 height 17
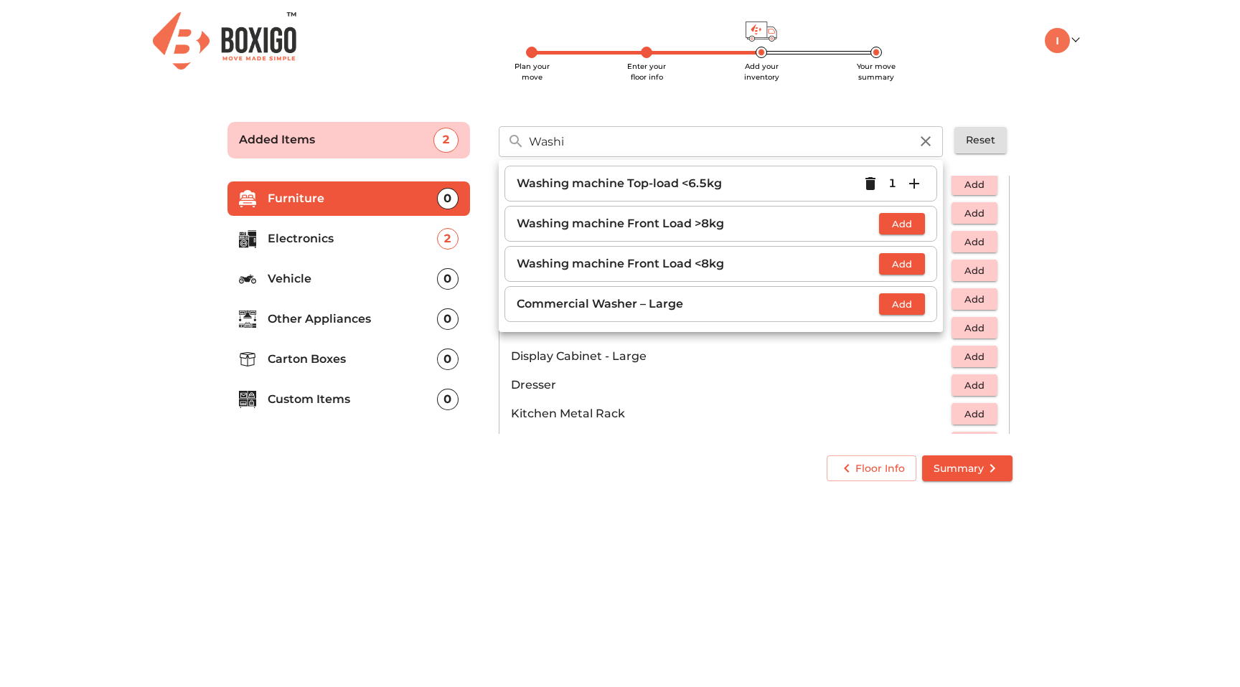
click at [616, 131] on input "Washi" at bounding box center [719, 141] width 398 height 31
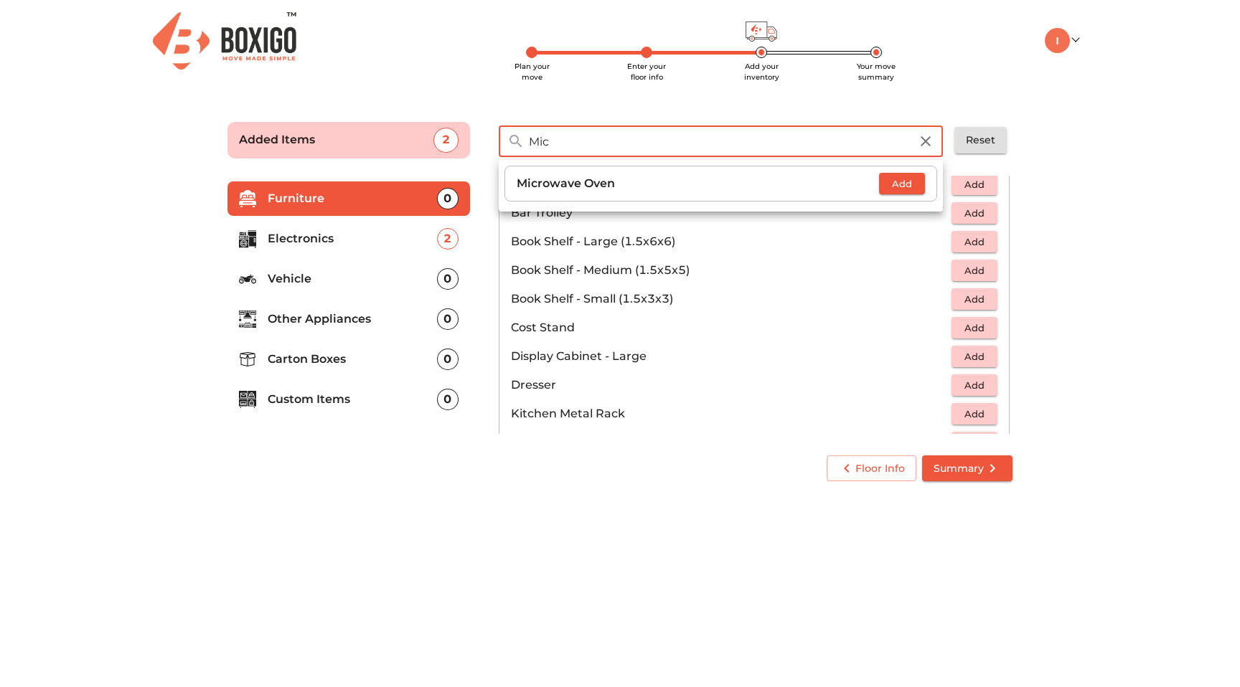
type input "Mic"
click at [893, 179] on span "Add" at bounding box center [902, 184] width 32 height 17
click at [652, 131] on input "Mic" at bounding box center [719, 141] width 398 height 31
click at [616, 144] on input "Mic" at bounding box center [719, 141] width 398 height 31
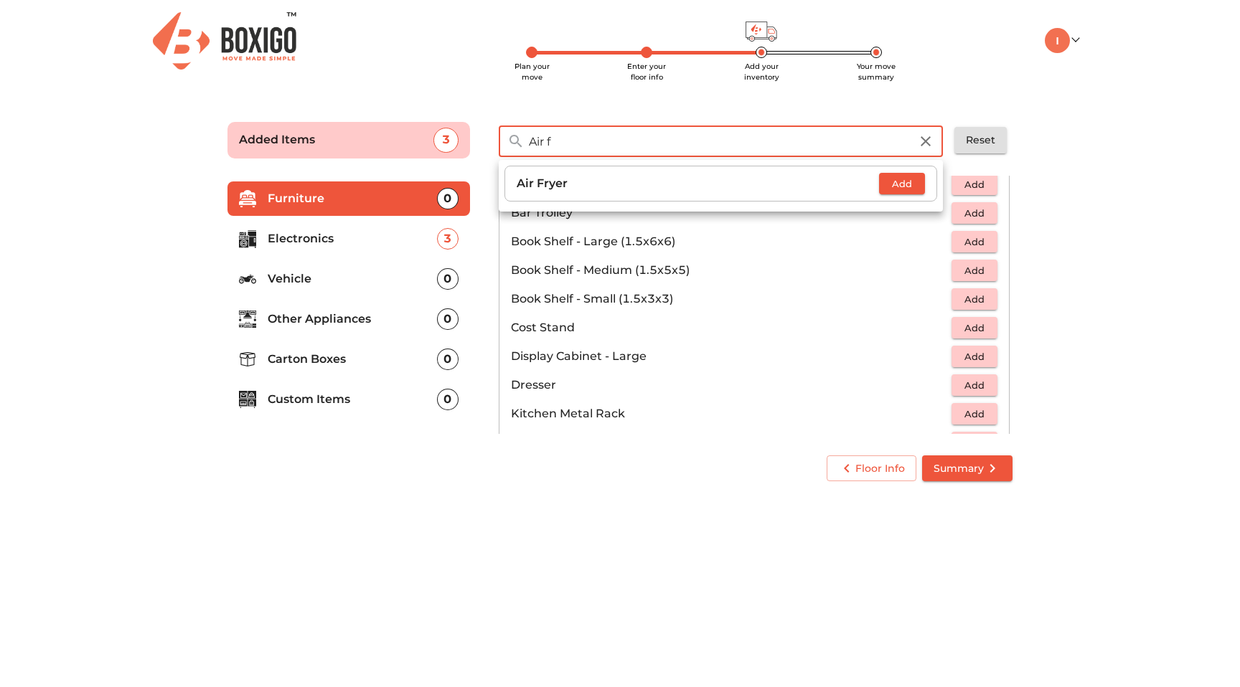
click at [902, 180] on span "Add" at bounding box center [902, 184] width 32 height 17
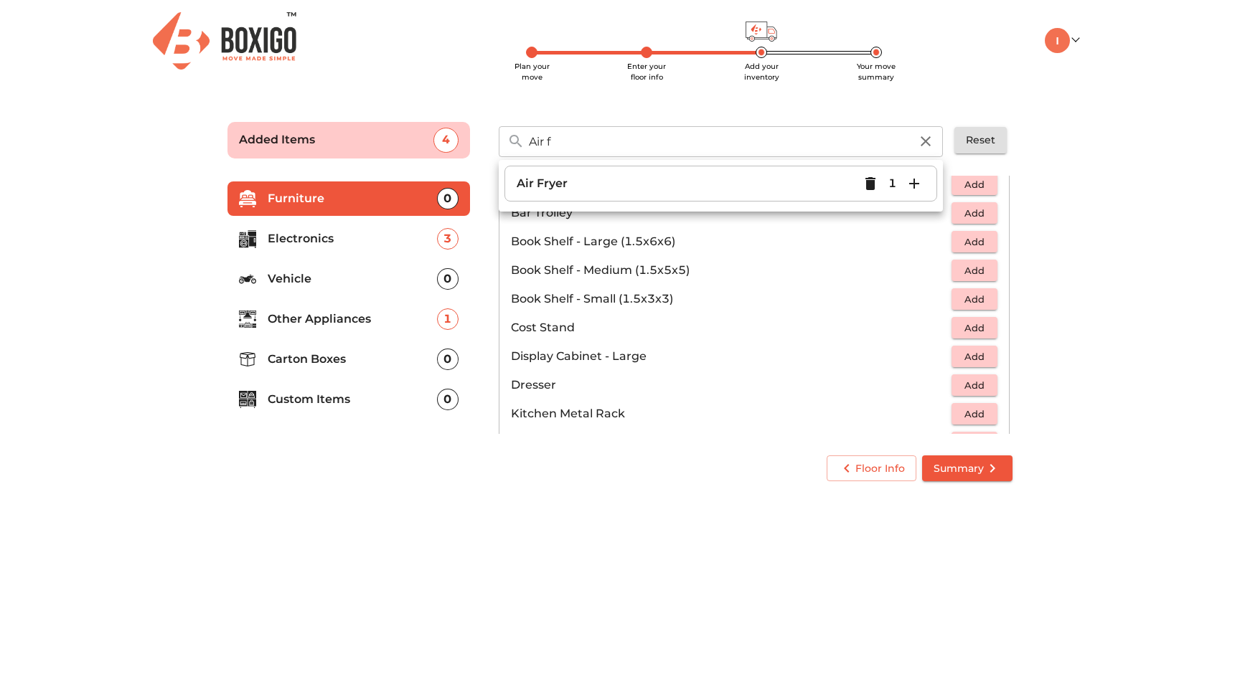
click at [619, 133] on input "Air f" at bounding box center [719, 141] width 398 height 31
click at [578, 140] on input "Air f" at bounding box center [719, 141] width 398 height 31
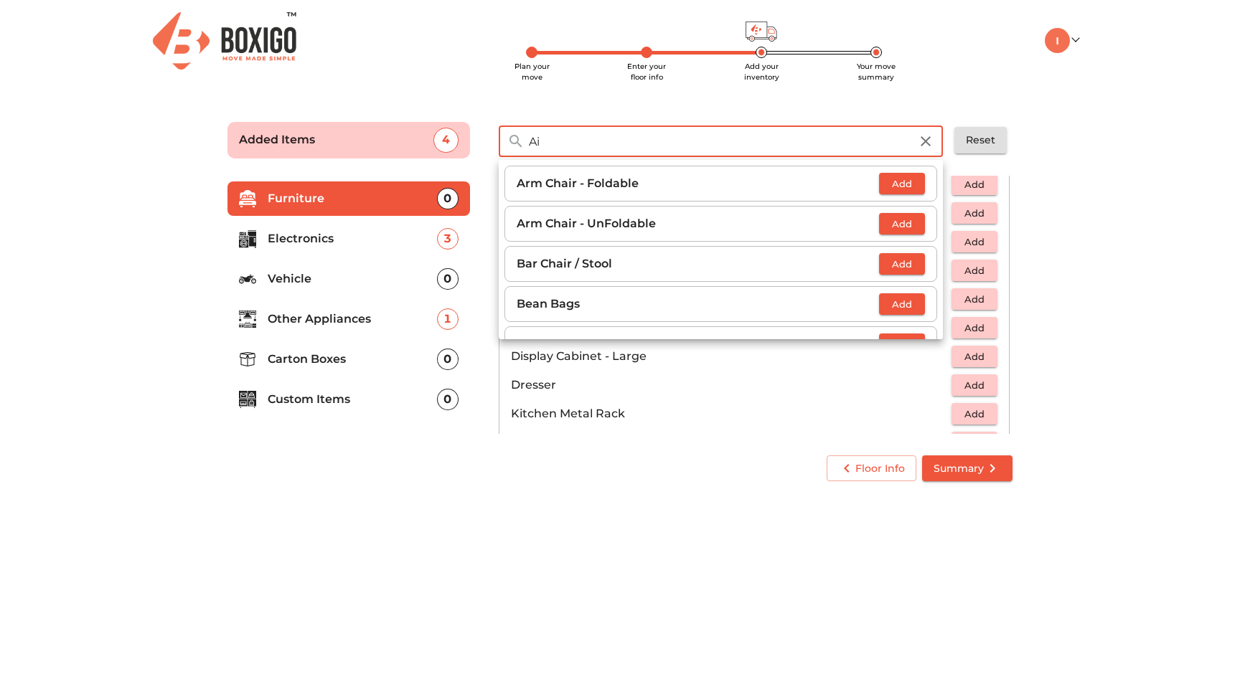
type input "A"
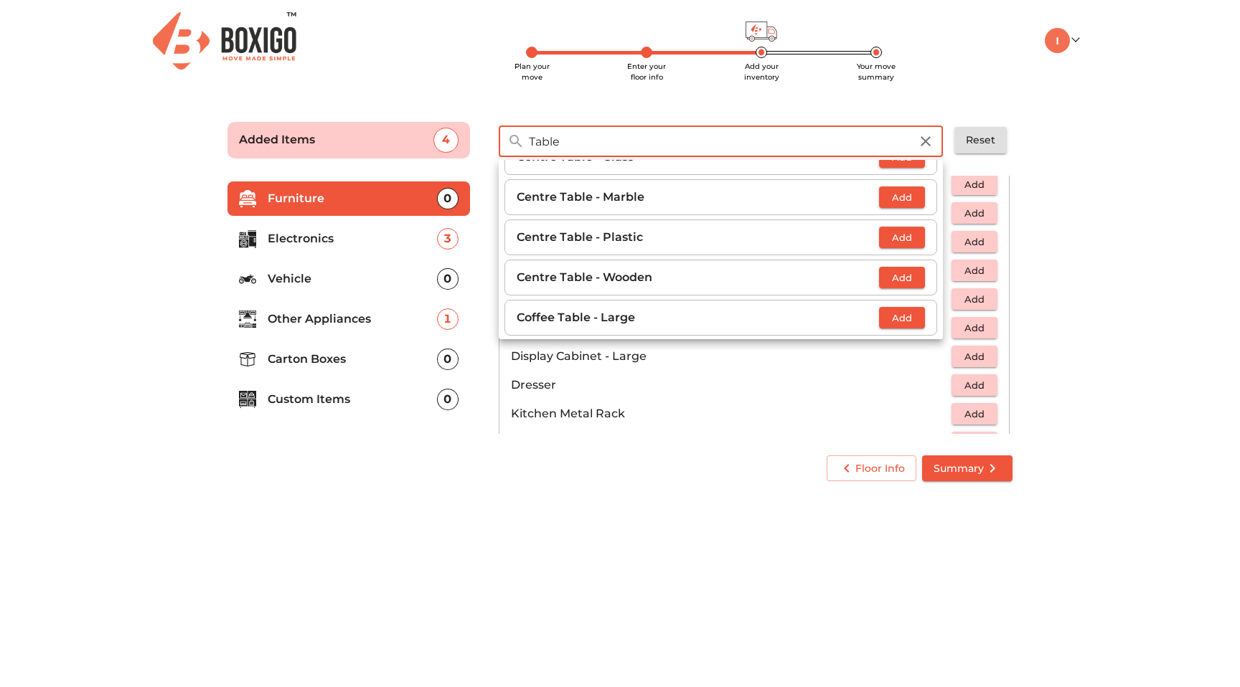
scroll to position [70, 0]
type input "Table"
click at [887, 235] on span "Add" at bounding box center [902, 235] width 32 height 17
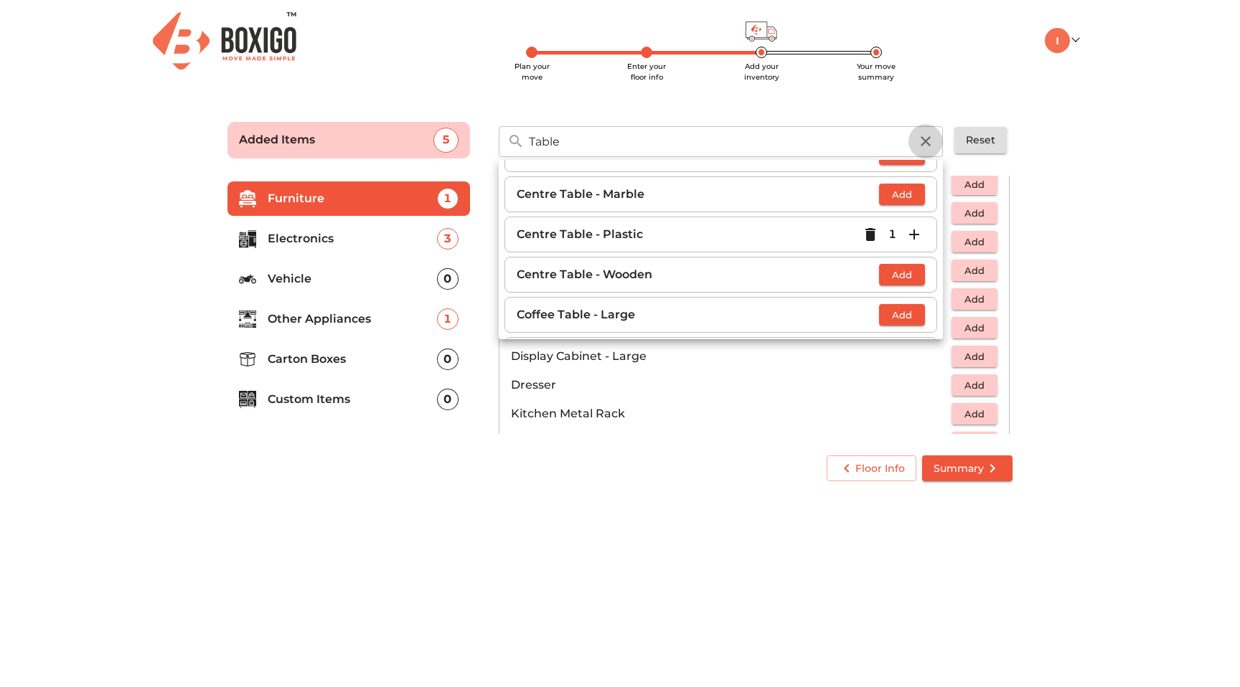
click at [927, 141] on icon "button" at bounding box center [926, 141] width 10 height 10
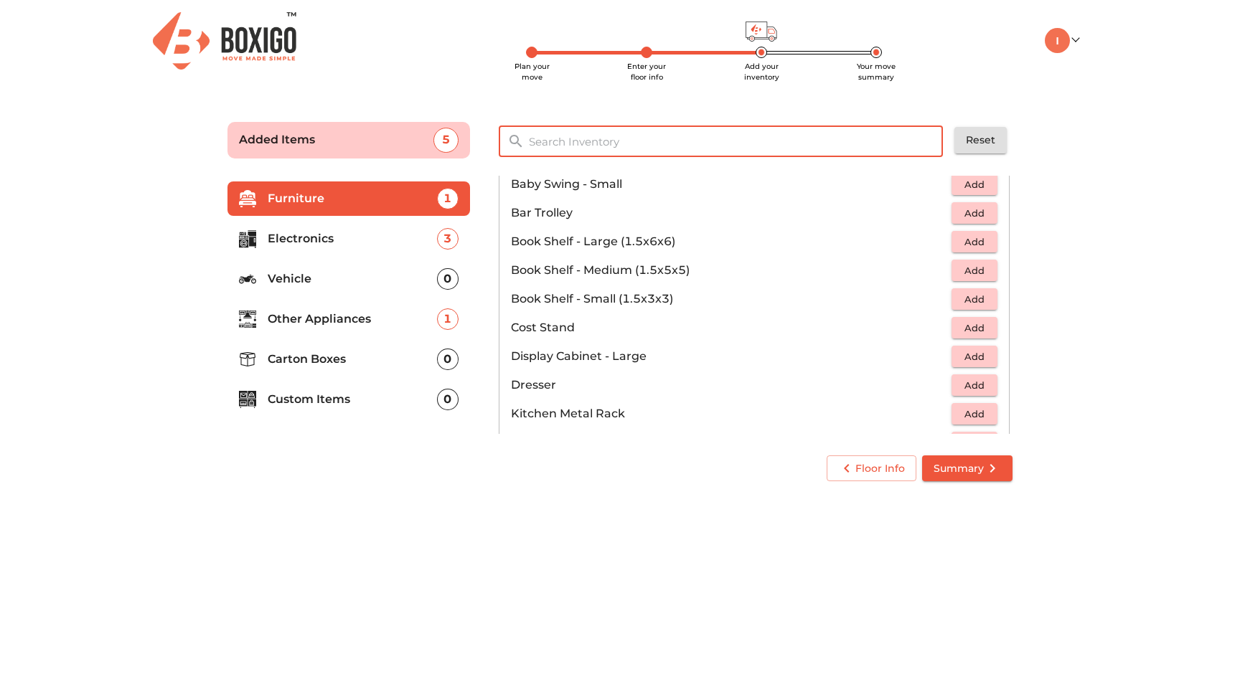
click at [644, 141] on input "text" at bounding box center [736, 141] width 433 height 31
click at [397, 344] on li "Carton Boxes 0" at bounding box center [348, 359] width 243 height 34
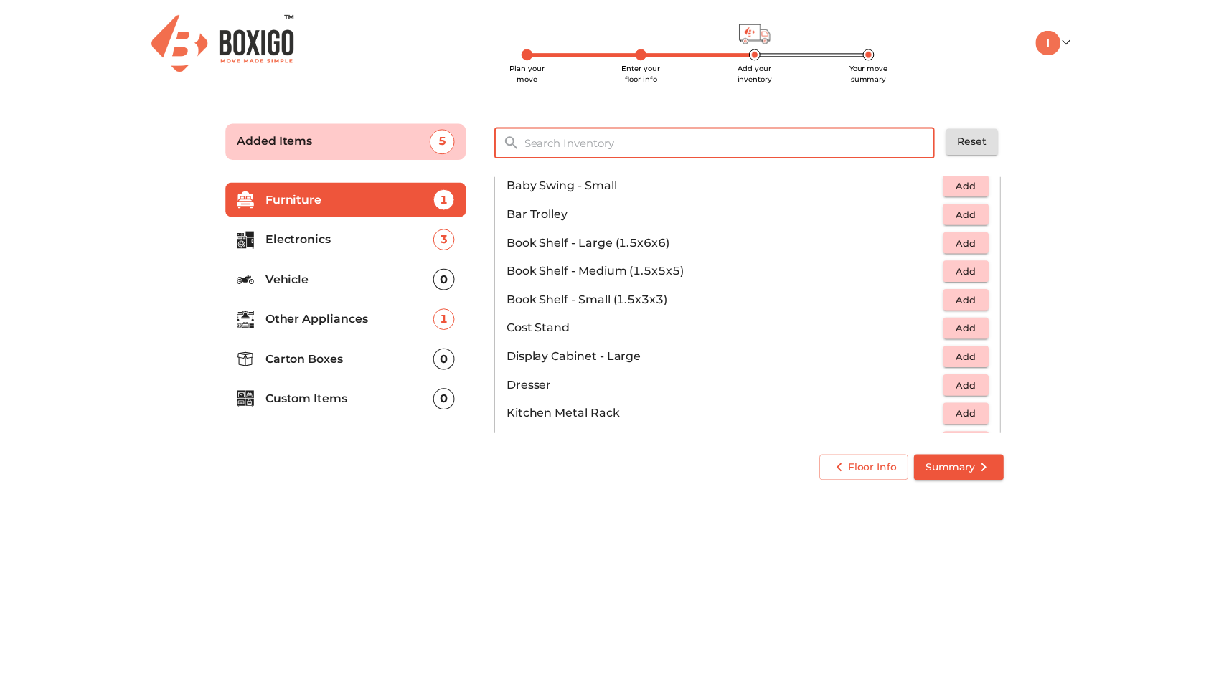
scroll to position [0, 0]
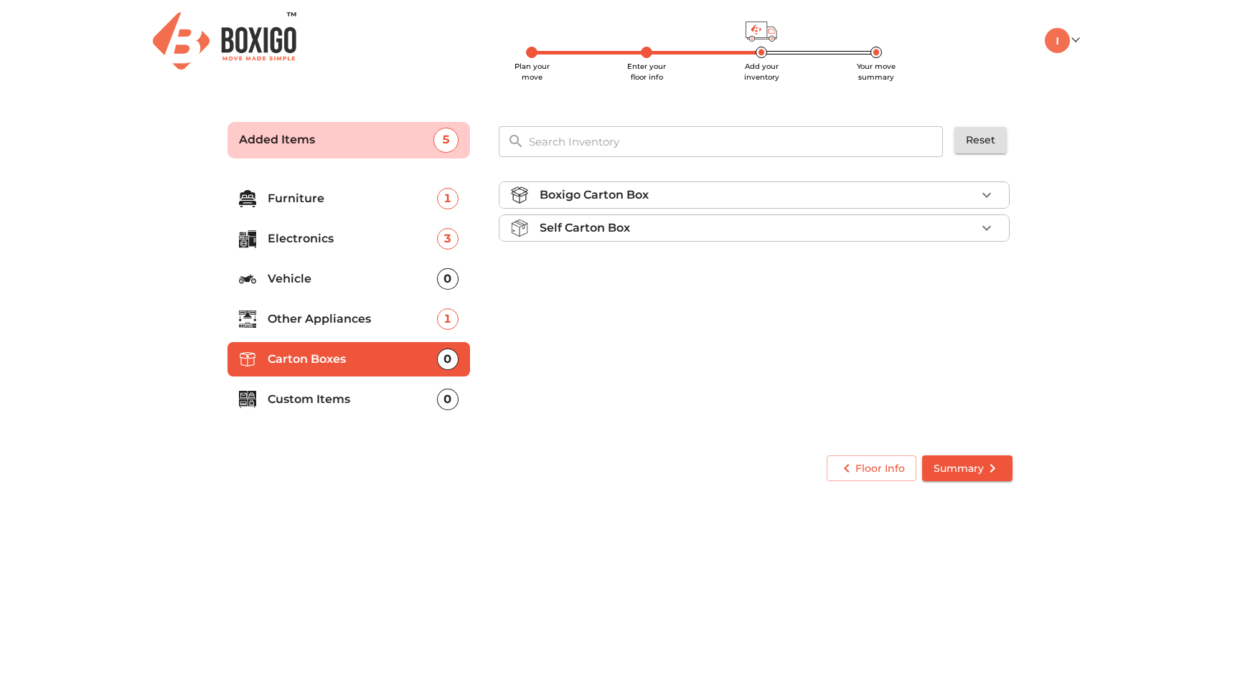
click at [593, 198] on p "Boxigo Carton Box" at bounding box center [594, 195] width 109 height 17
click at [984, 227] on span "Add" at bounding box center [975, 229] width 32 height 17
click at [984, 227] on icon "button" at bounding box center [986, 228] width 17 height 17
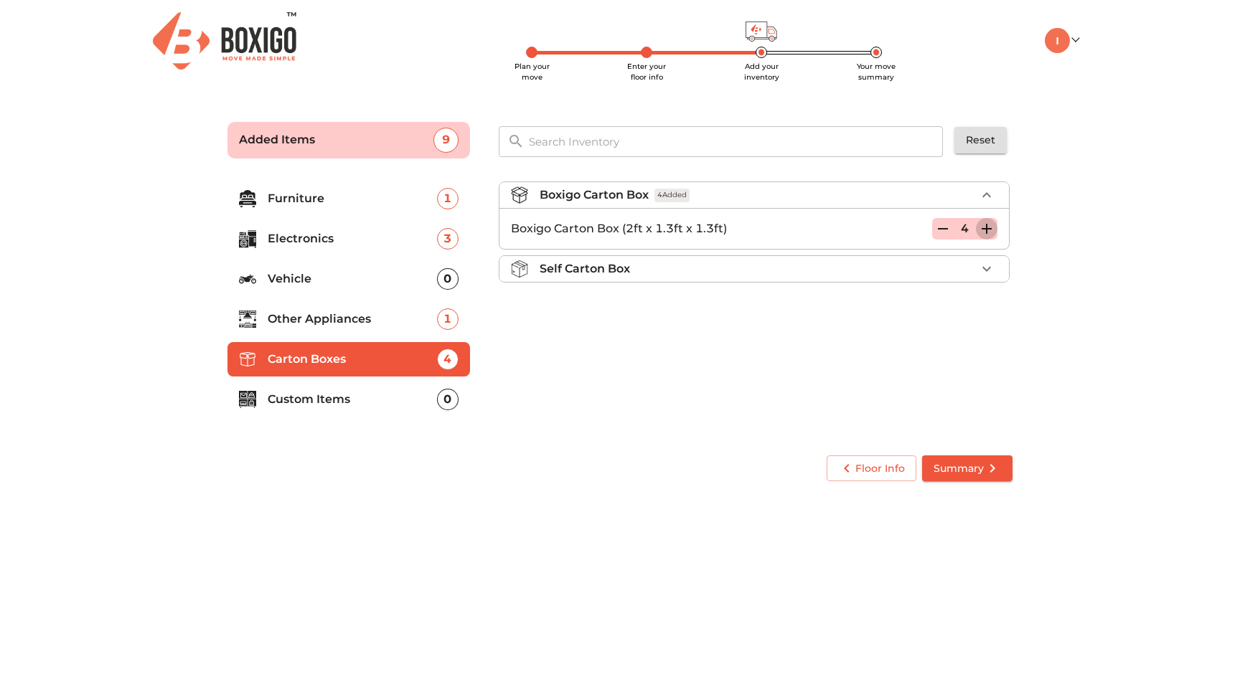
click at [984, 227] on icon "button" at bounding box center [986, 228] width 17 height 17
click at [943, 463] on span "Summary" at bounding box center [967, 469] width 67 height 18
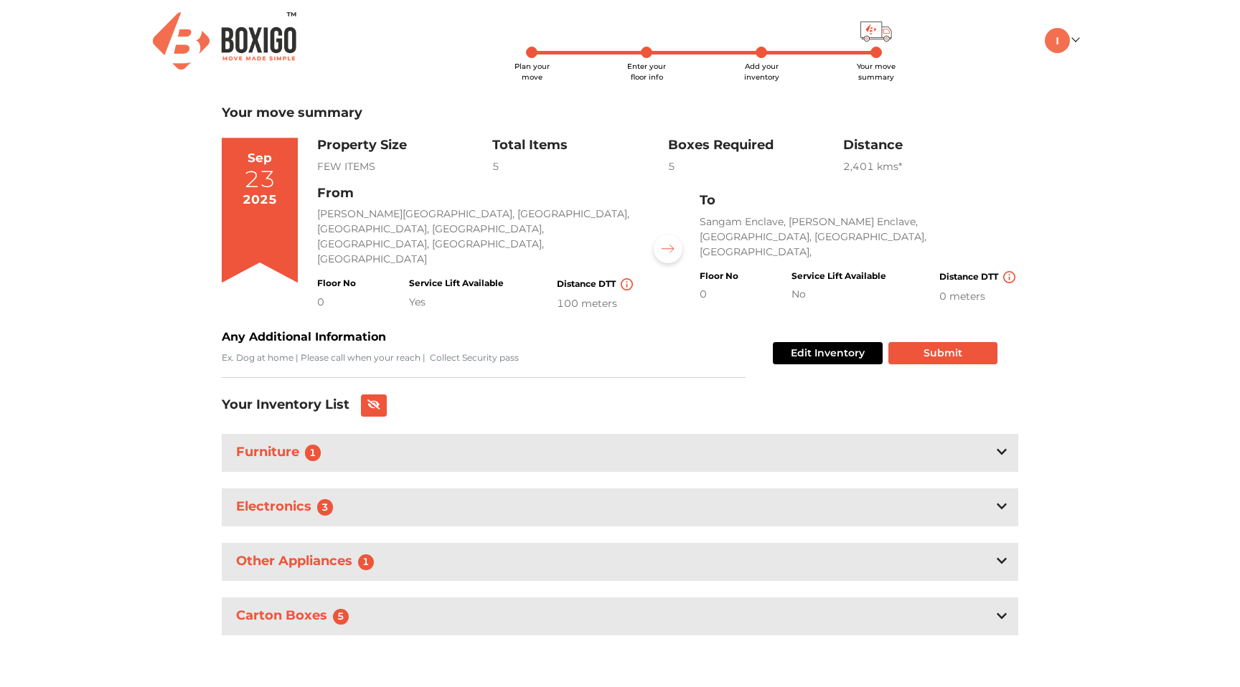
click at [621, 434] on div "Furniture 1" at bounding box center [620, 453] width 796 height 38
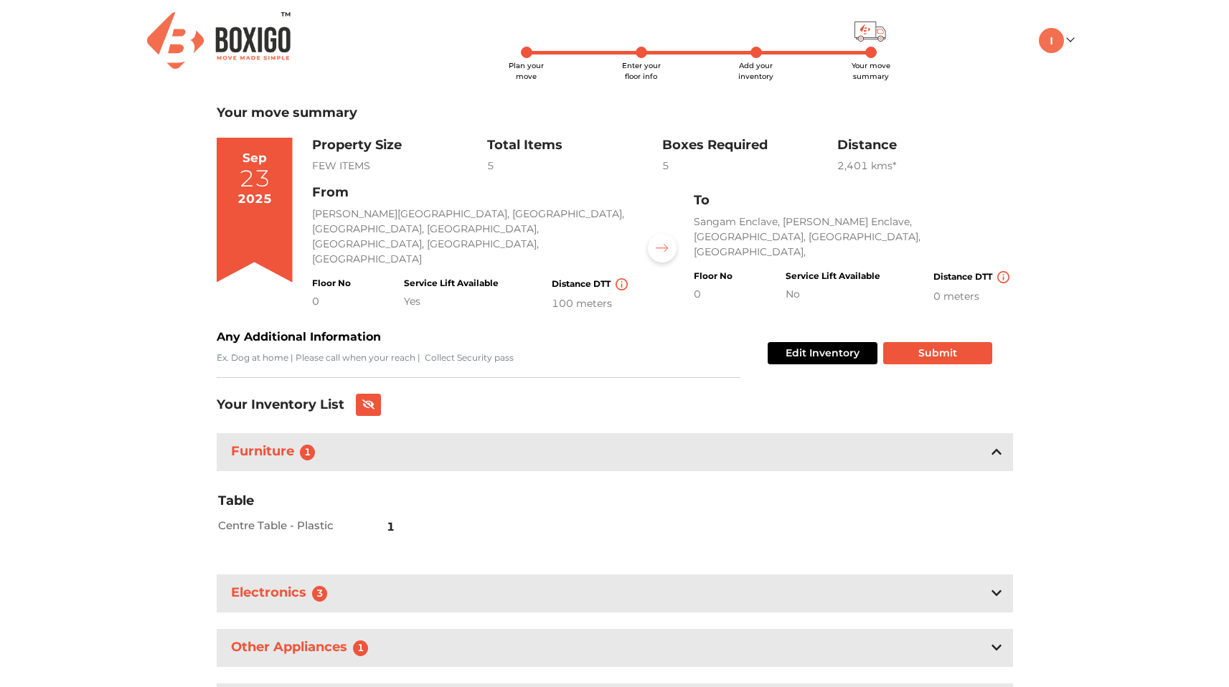
scroll to position [70, 0]
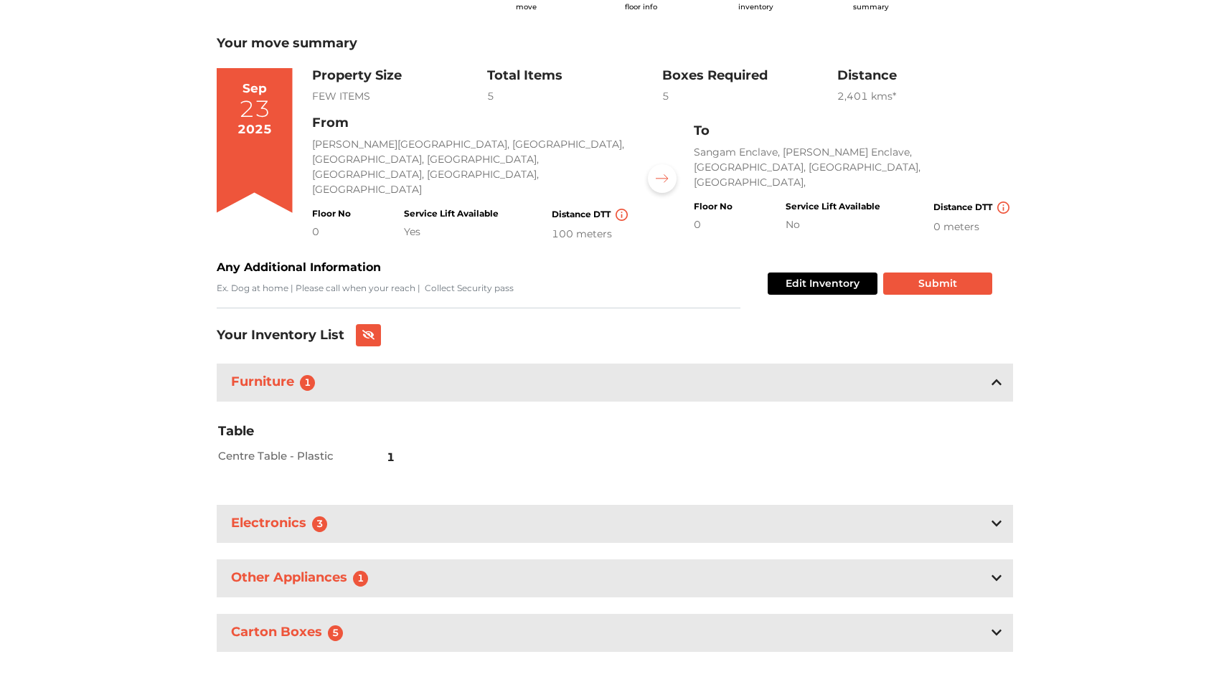
click at [543, 505] on div "Electronics 3" at bounding box center [615, 524] width 796 height 38
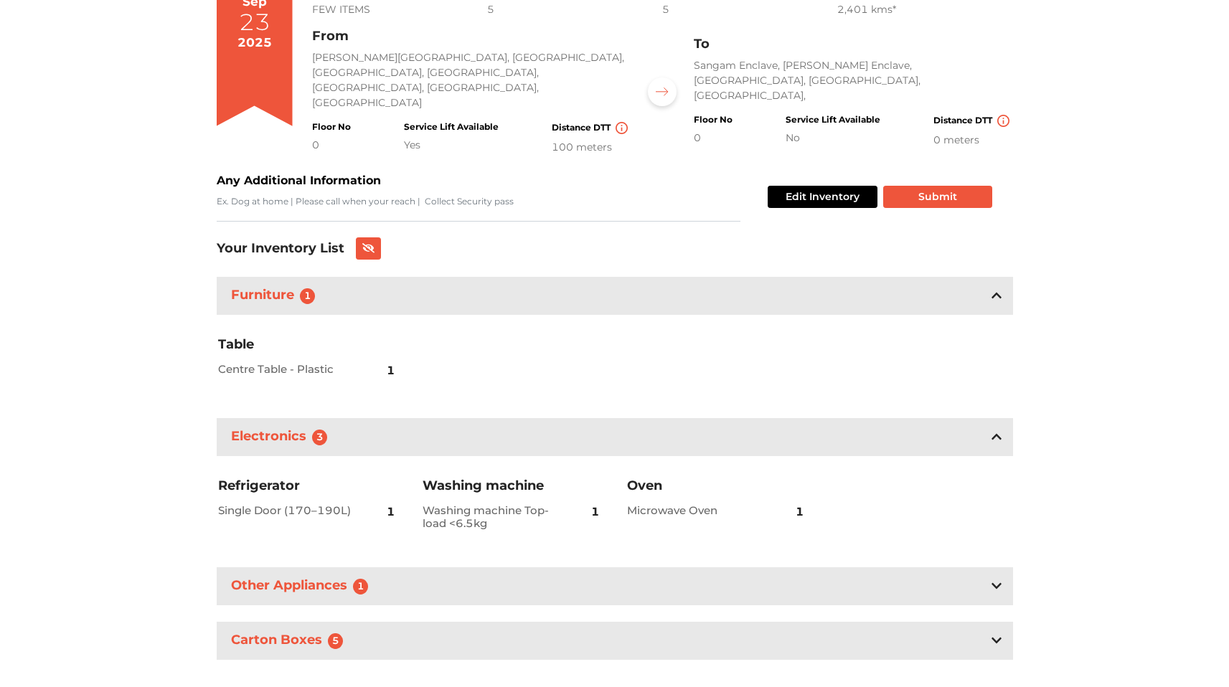
scroll to position [164, 0]
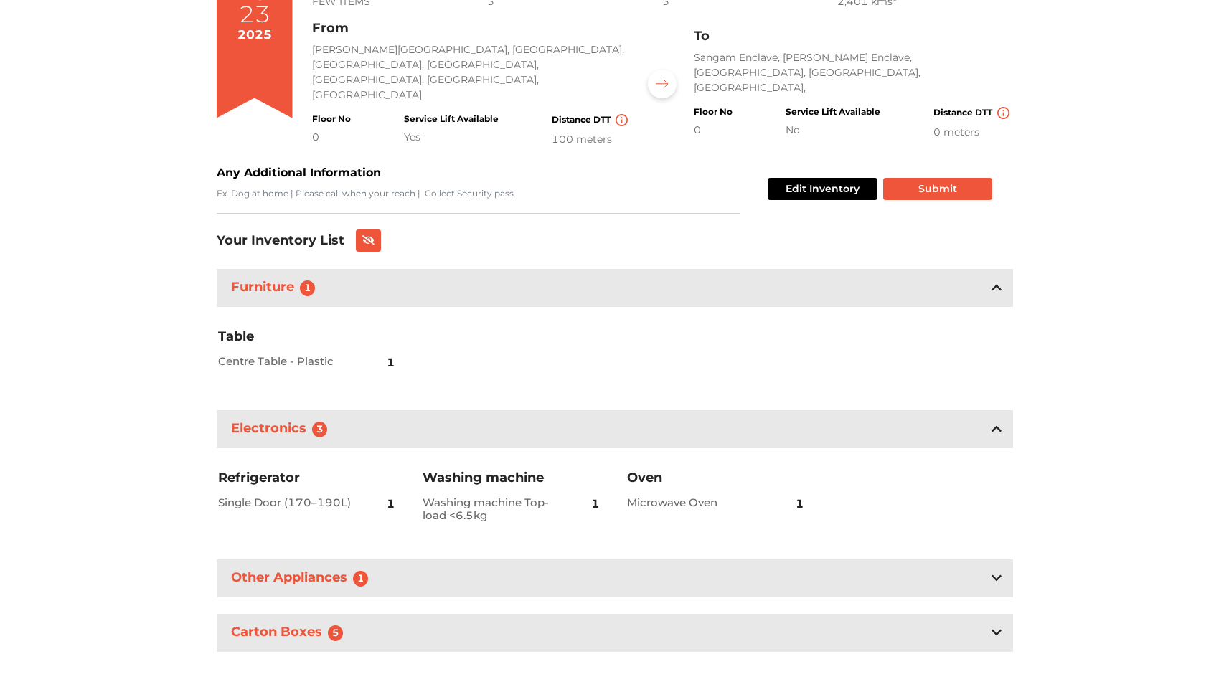
click at [535, 570] on div "Other Appliances 1" at bounding box center [615, 579] width 796 height 38
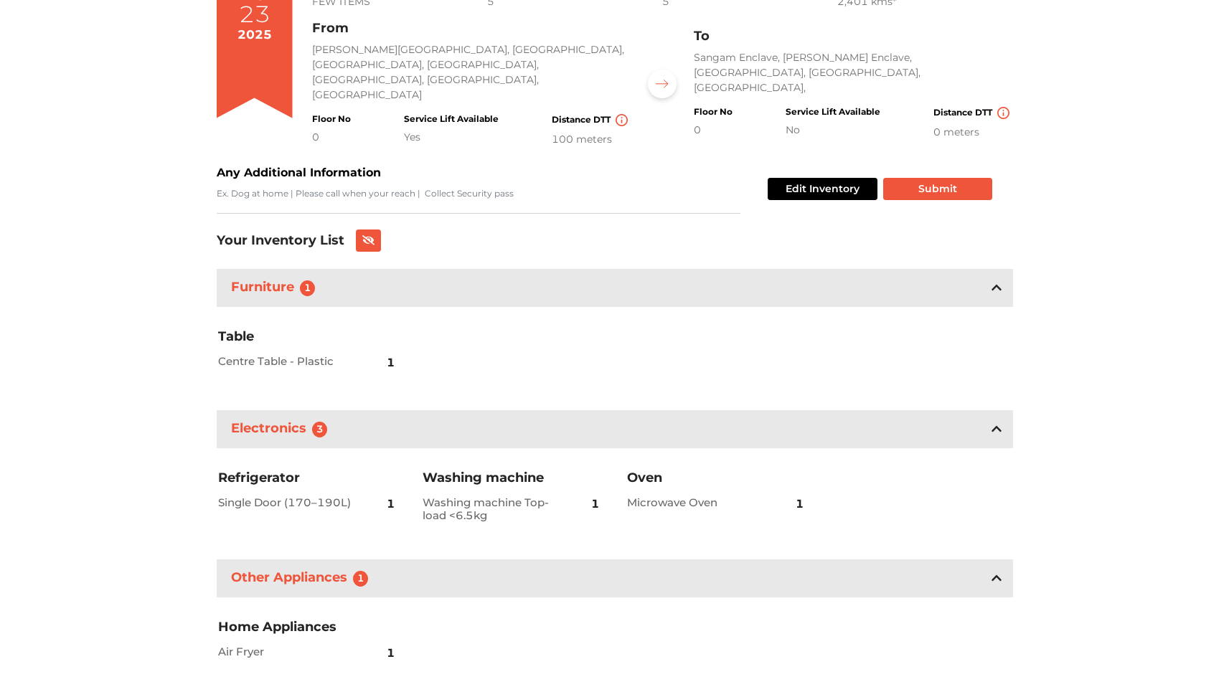
scroll to position [250, 0]
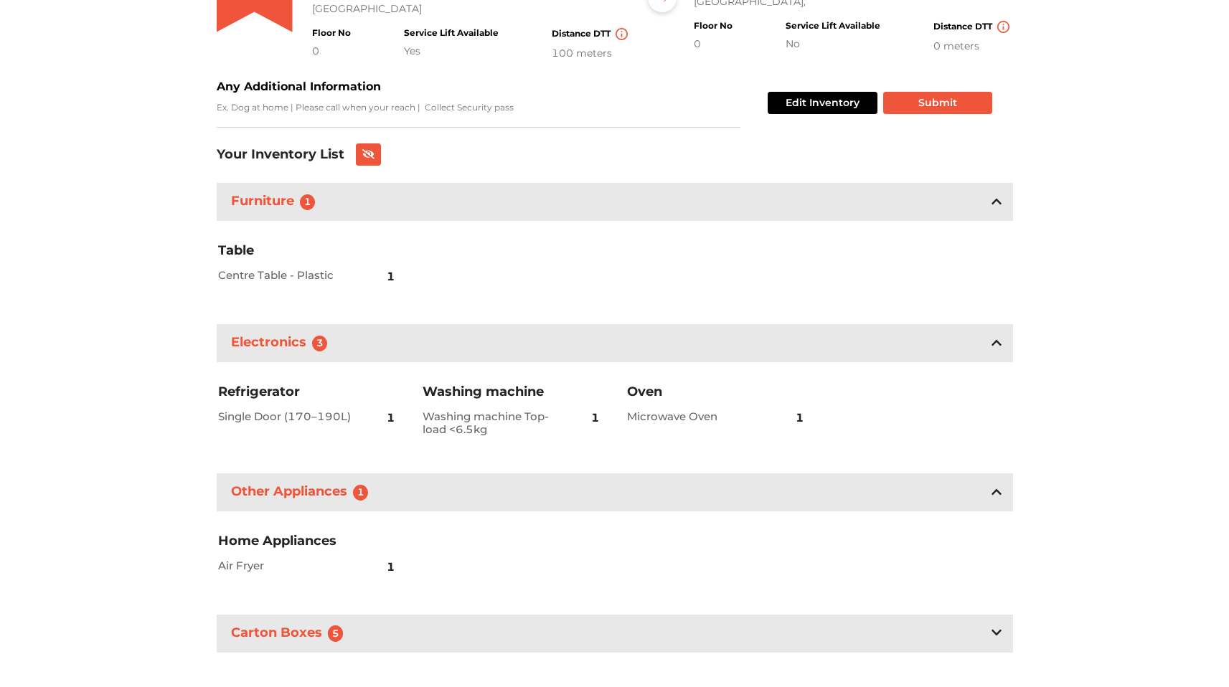
click at [469, 615] on div "Carton Boxes 5" at bounding box center [615, 634] width 796 height 38
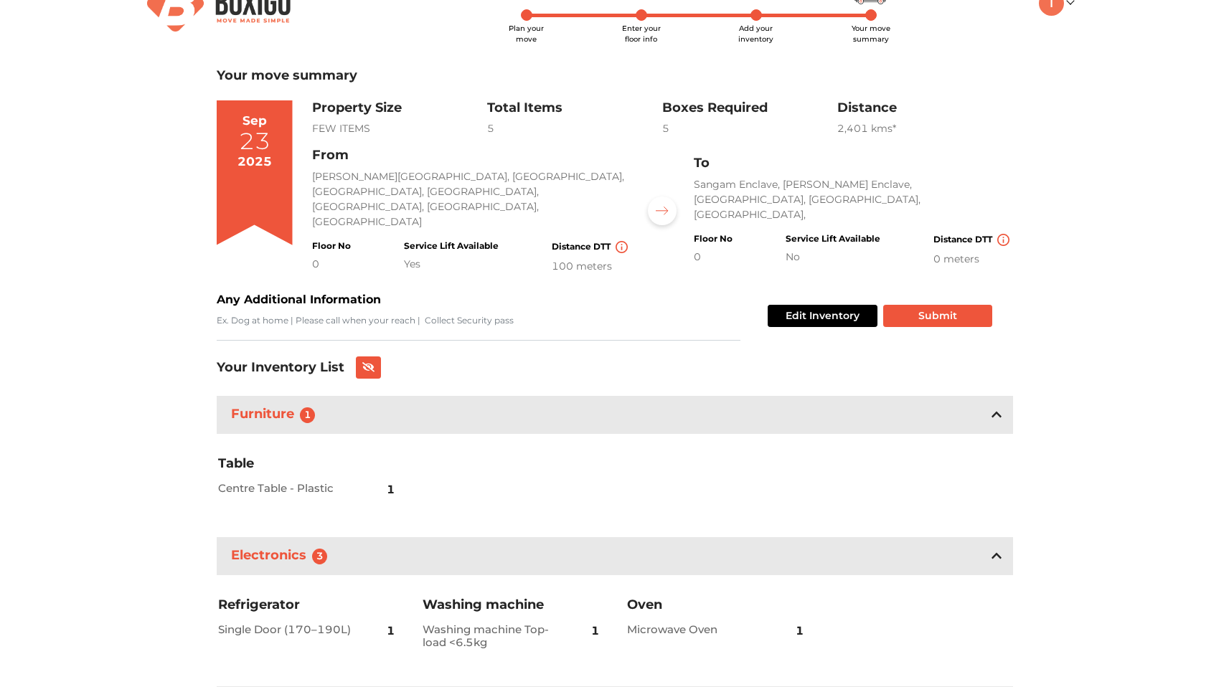
scroll to position [0, 0]
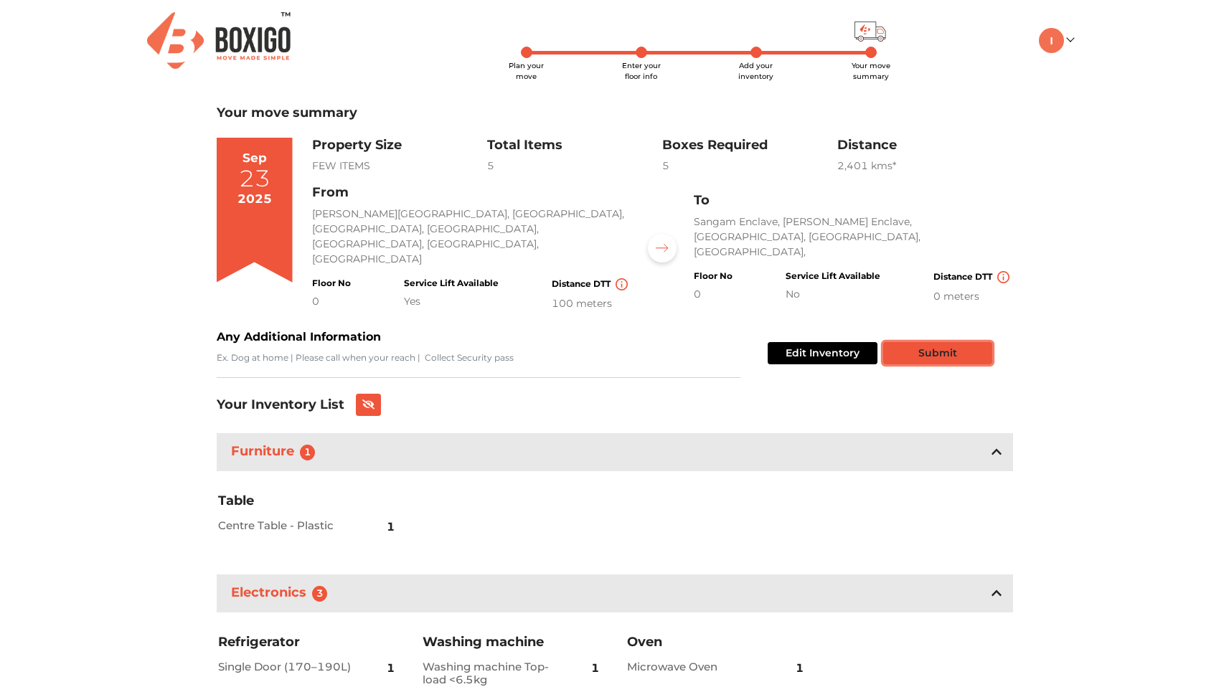
click at [901, 342] on button "Submit" at bounding box center [937, 353] width 109 height 22
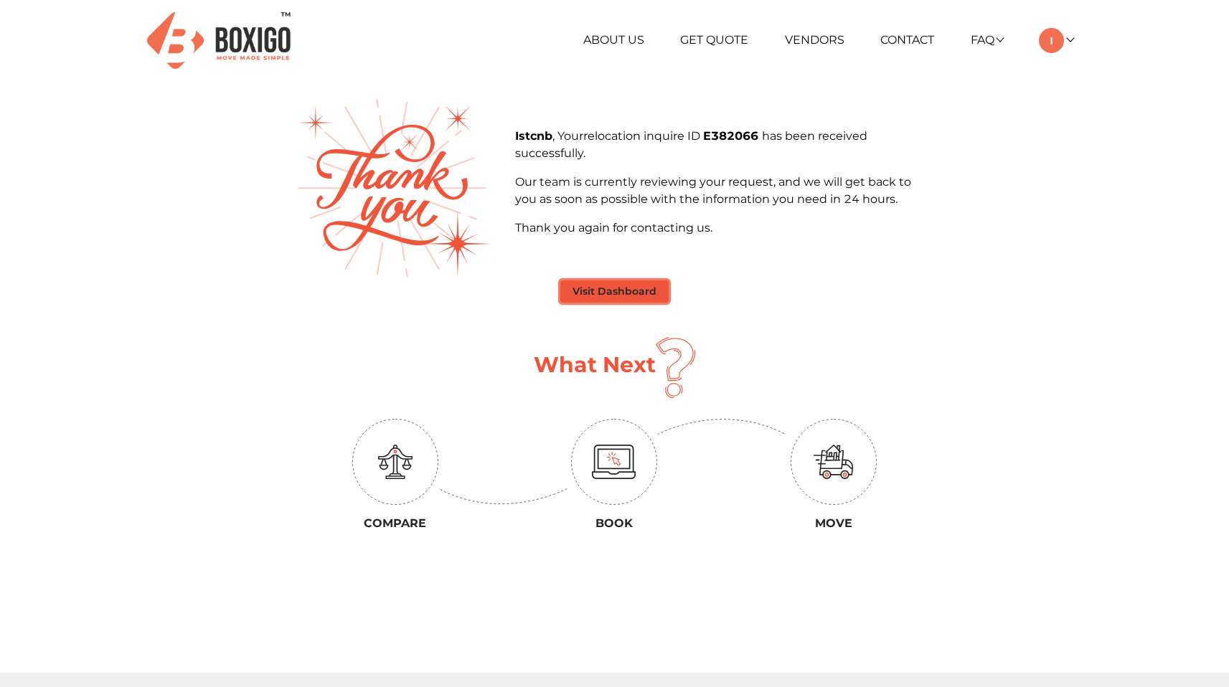
click at [616, 283] on button "Visit Dashboard" at bounding box center [614, 292] width 108 height 22
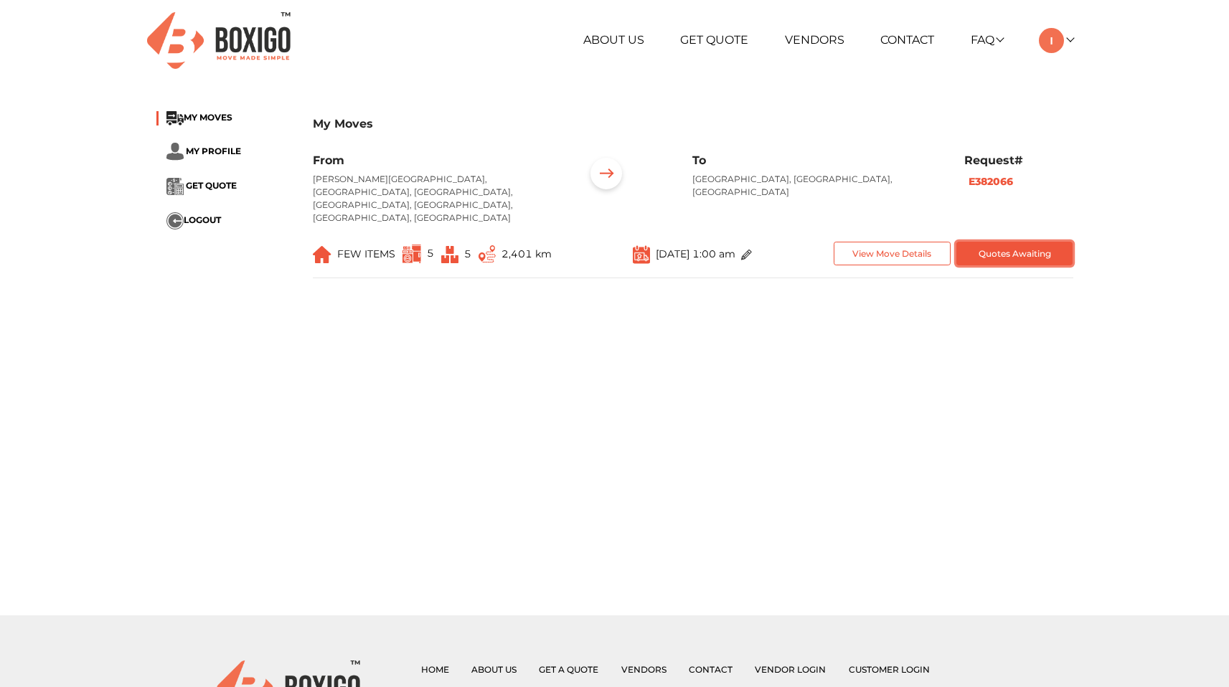
click at [979, 244] on button "Quotes Awaiting" at bounding box center [1014, 254] width 117 height 24
click at [1005, 242] on button "Quotes Awaiting" at bounding box center [1014, 254] width 117 height 24
click at [1052, 39] on img at bounding box center [1051, 40] width 25 height 25
click at [1073, 116] on link "Make Estimate" at bounding box center [1096, 114] width 115 height 27
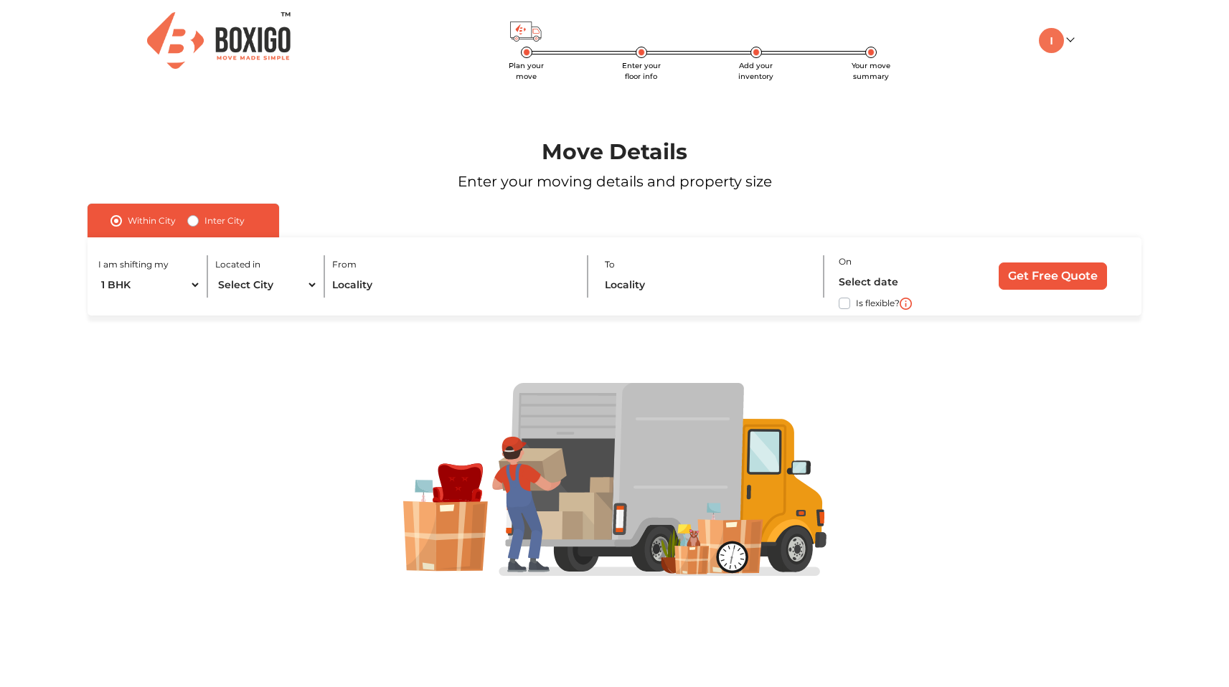
click at [220, 38] on img at bounding box center [219, 40] width 144 height 57
